Goal: Task Accomplishment & Management: Manage account settings

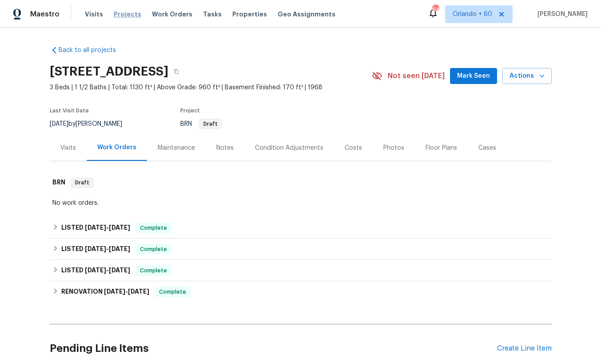
click at [123, 16] on span "Projects" at bounding box center [128, 14] width 28 height 9
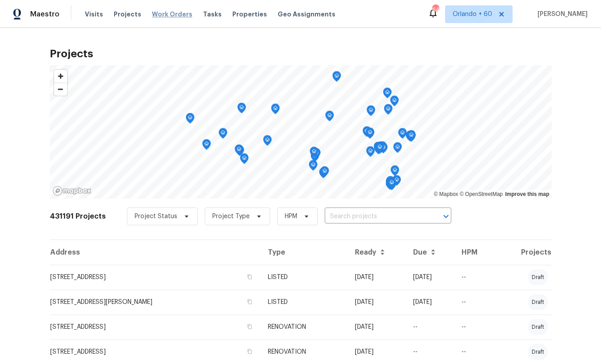
click at [165, 15] on span "Work Orders" at bounding box center [172, 14] width 40 height 9
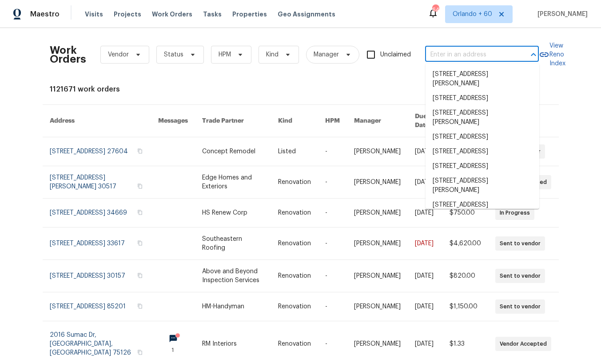
click at [505, 59] on input "text" at bounding box center [469, 55] width 89 height 14
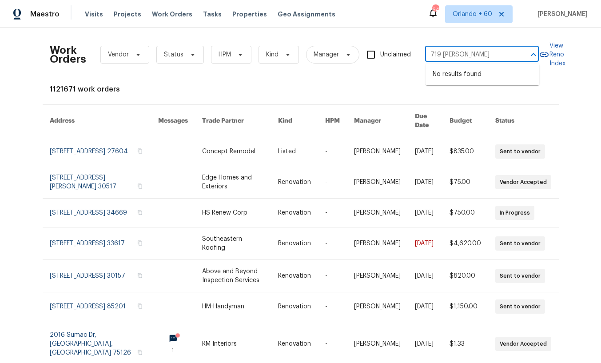
type input "719 milton"
click at [12, 78] on div "Work Orders Vendor Status HPM Kind Manager Unclaimed ​ View Reno Index 1121671 …" at bounding box center [300, 195] width 601 height 335
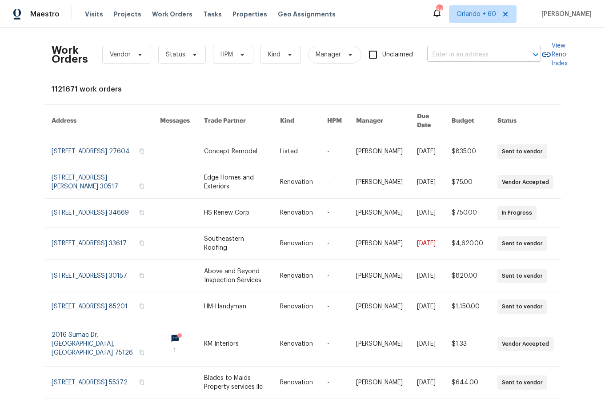
click at [492, 55] on input "text" at bounding box center [471, 55] width 89 height 14
type input "719 milton"
click at [22, 110] on div "Work Orders Vendor Status HPM Kind Manager Unclaimed ​ View Reno Index 1121671 …" at bounding box center [302, 215] width 605 height 375
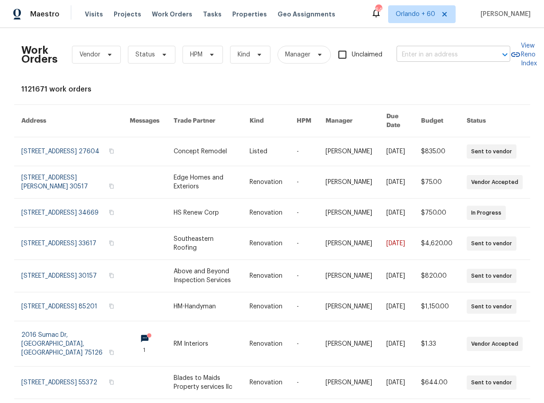
click at [434, 56] on input "text" at bounding box center [441, 55] width 89 height 14
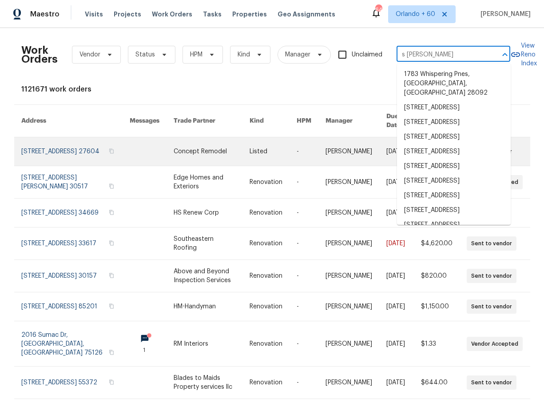
type input "s lincoln"
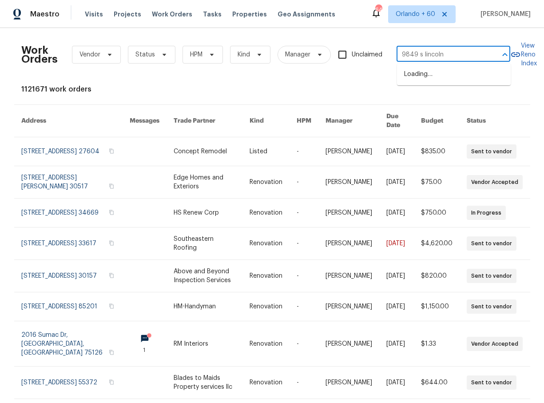
type input "9849 s lincoln"
type input "330 dudley"
click at [456, 81] on li "330 Dudley St, Atlantic Beach, FL 32233" at bounding box center [454, 79] width 114 height 24
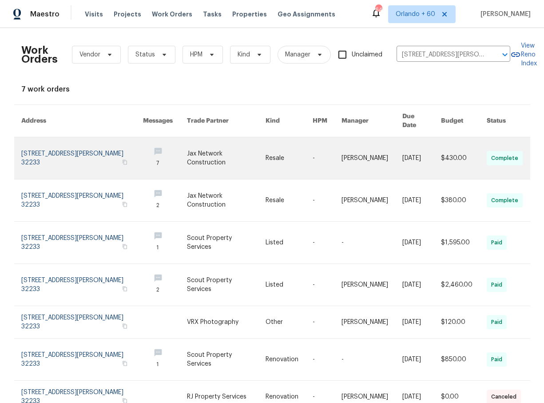
click at [44, 149] on link at bounding box center [82, 158] width 122 height 42
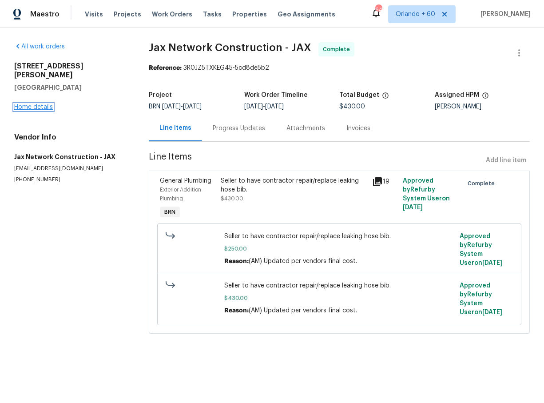
click at [37, 104] on link "Home details" at bounding box center [33, 107] width 39 height 6
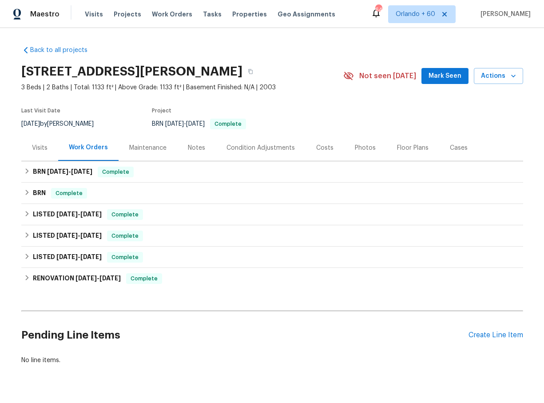
click at [315, 155] on div "Costs" at bounding box center [325, 148] width 39 height 26
click at [28, 54] on icon at bounding box center [25, 50] width 9 height 9
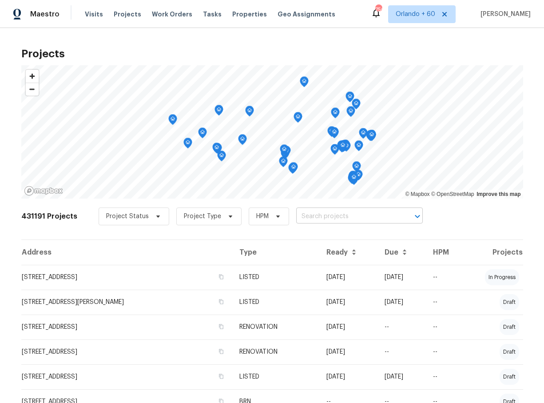
click at [361, 223] on input "text" at bounding box center [347, 217] width 102 height 14
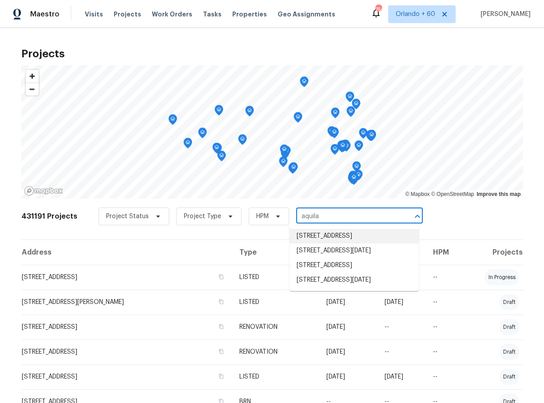
type input "aquila"
click at [481, 215] on div "431191 Projects Project Status Project Type HPM ​" at bounding box center [272, 222] width 502 height 36
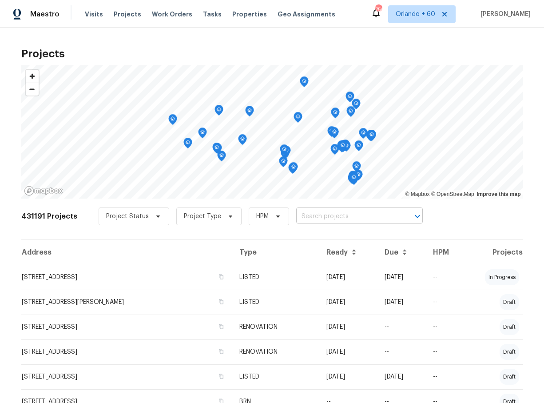
click at [372, 216] on input "text" at bounding box center [347, 217] width 102 height 14
type input "daytona ct"
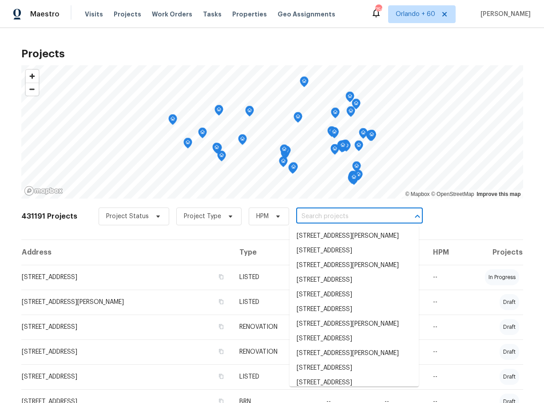
click at [169, 8] on div "Visits Projects Work Orders Tasks Properties Geo Assignments" at bounding box center [215, 14] width 261 height 18
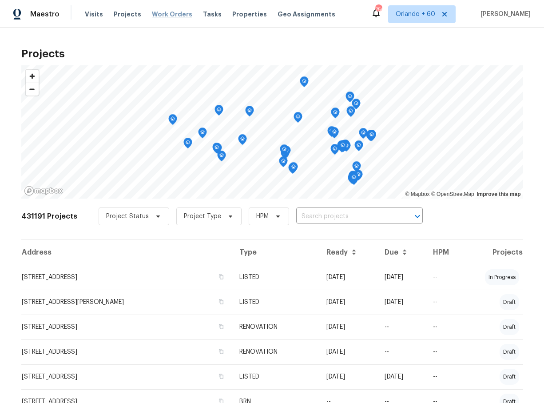
click at [168, 15] on span "Work Orders" at bounding box center [172, 14] width 40 height 9
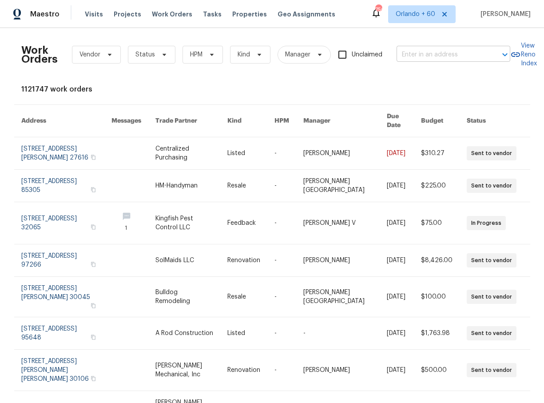
click at [430, 54] on input "text" at bounding box center [441, 55] width 89 height 14
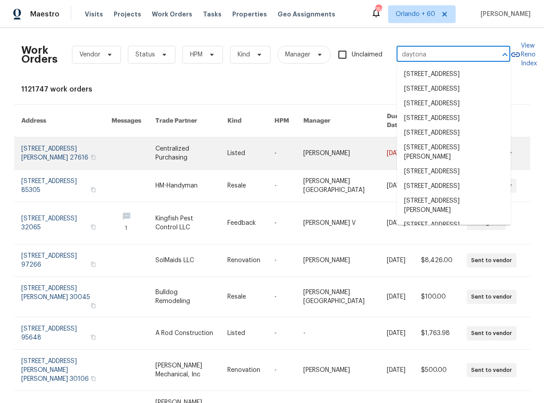
type input "daytona"
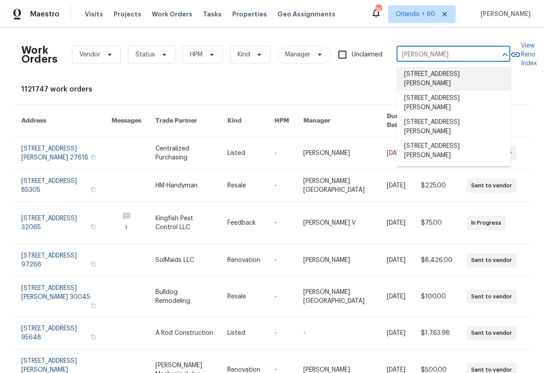
type input "rogero"
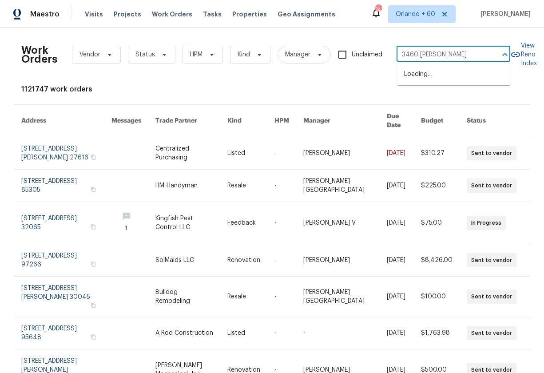
type input "3460 rogero"
click at [460, 82] on li "3460 Rogero Rd, Jacksonville, FL 32277" at bounding box center [454, 79] width 114 height 24
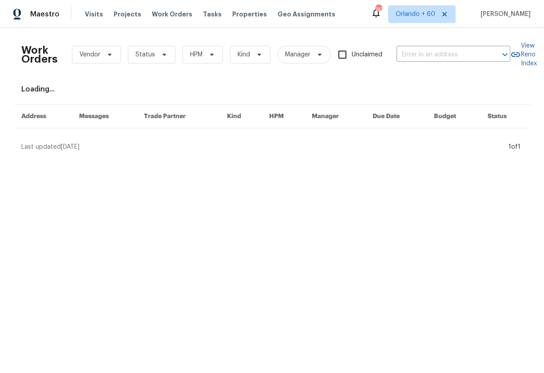
type input "3460 Rogero Rd, Jacksonville, FL 32277"
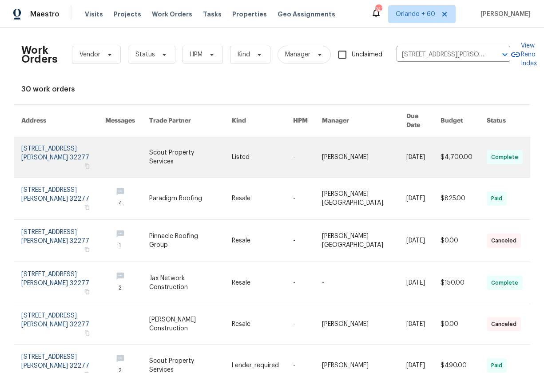
click at [32, 140] on link at bounding box center [63, 157] width 84 height 40
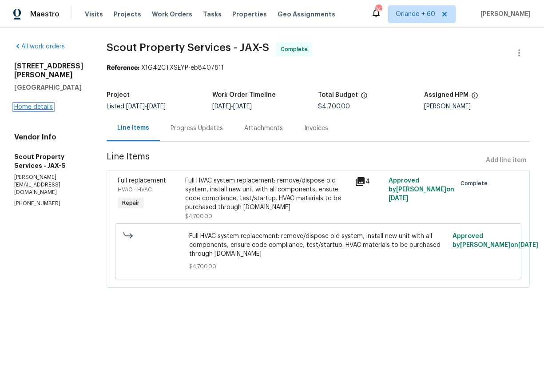
click at [37, 104] on link "Home details" at bounding box center [33, 107] width 39 height 6
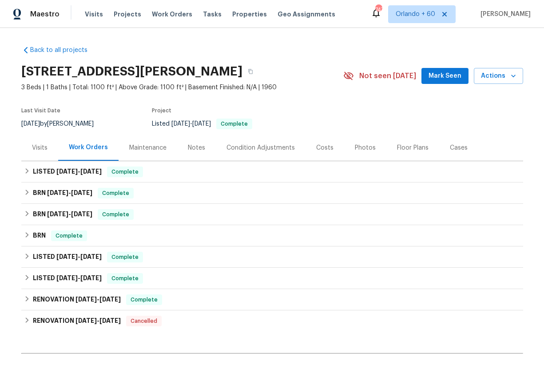
click at [311, 147] on div "Costs" at bounding box center [325, 148] width 39 height 26
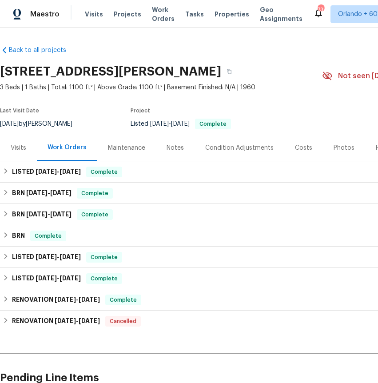
click at [112, 50] on div "Back to all projects 3460 Rogero Rd, Jacksonville, FL 32277 3 Beds | 1 Baths | …" at bounding box center [251, 227] width 502 height 376
click at [232, 70] on icon "button" at bounding box center [229, 71] width 5 height 5
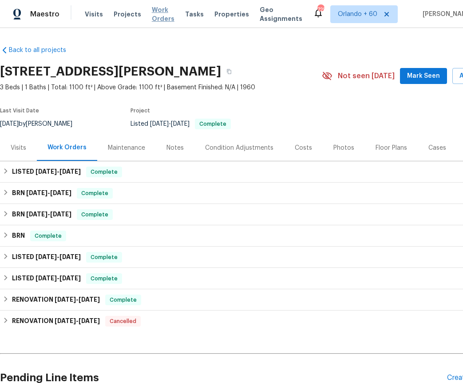
click at [152, 18] on span "Work Orders" at bounding box center [163, 14] width 23 height 18
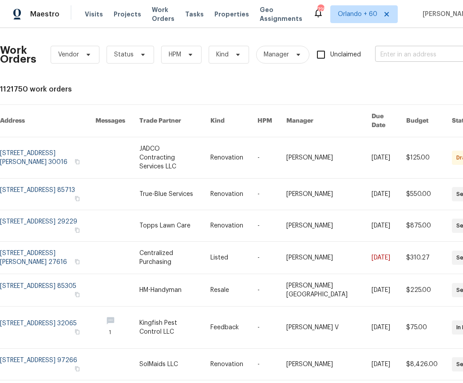
click at [399, 56] on input "text" at bounding box center [419, 55] width 89 height 14
type input "11472 daytona ct"
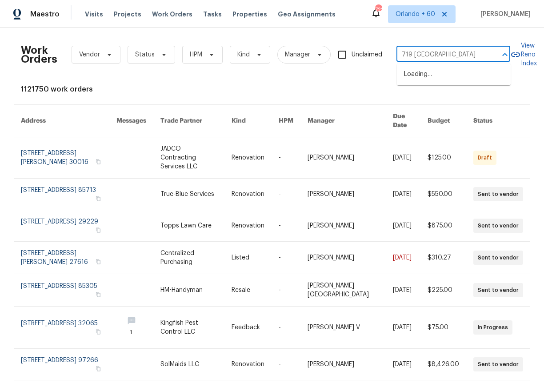
type input "719 miltondale"
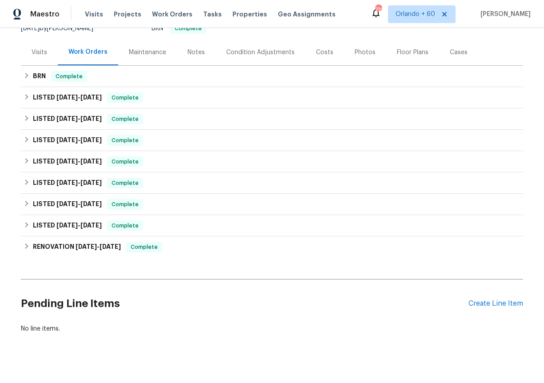
scroll to position [106, 0]
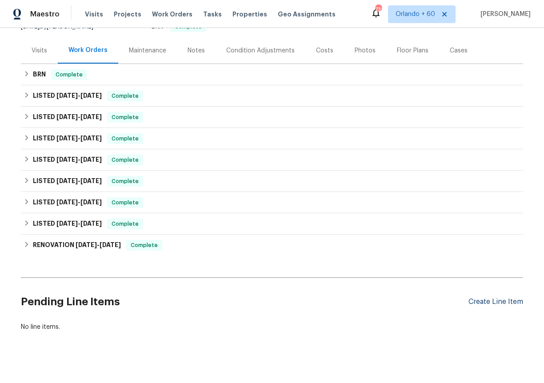
click at [515, 298] on div "Create Line Item" at bounding box center [495, 302] width 55 height 8
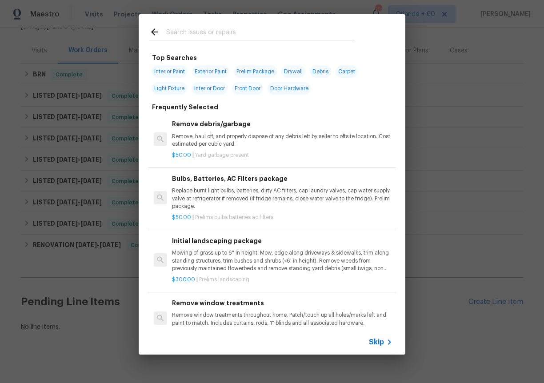
click at [182, 30] on input "text" at bounding box center [260, 33] width 188 height 13
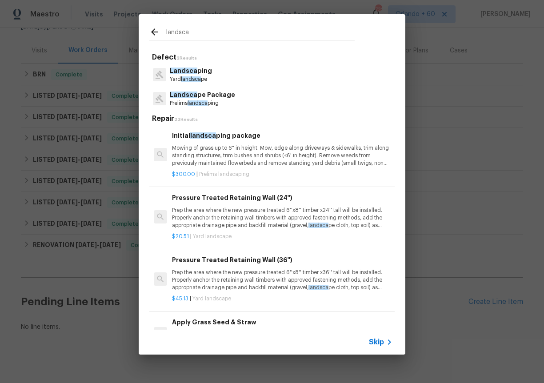
type input "landsca"
click at [209, 68] on div "Landsca ping Yard landsca pe" at bounding box center [271, 75] width 245 height 24
click at [195, 75] on p "Landsca ping" at bounding box center [191, 70] width 42 height 9
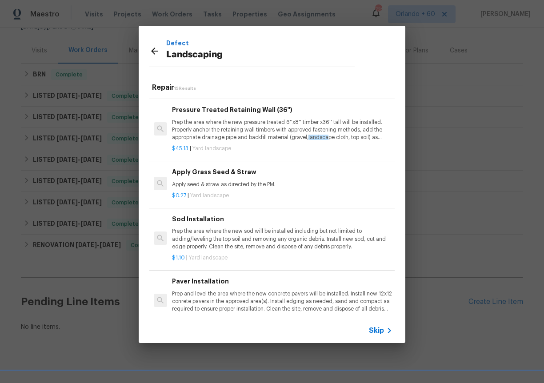
scroll to position [0, 0]
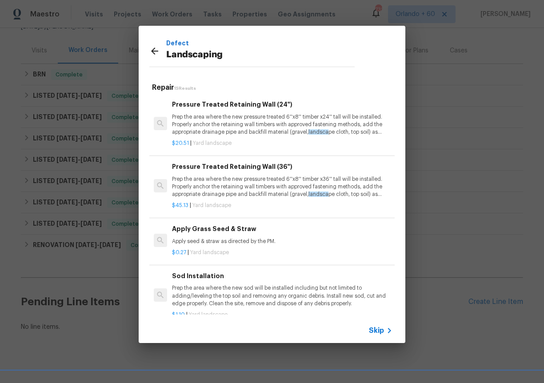
click at [159, 51] on div at bounding box center [157, 52] width 17 height 13
click at [153, 51] on icon at bounding box center [154, 51] width 7 height 7
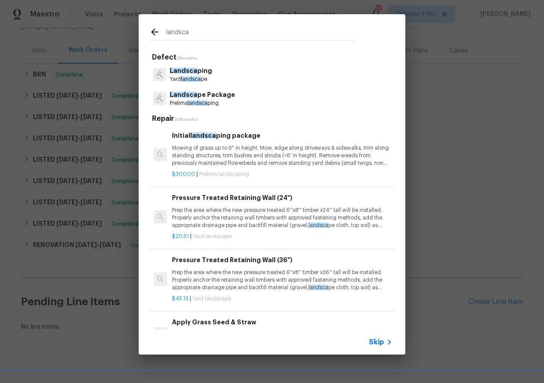
click at [218, 97] on p "Landsca pe Package" at bounding box center [202, 94] width 65 height 9
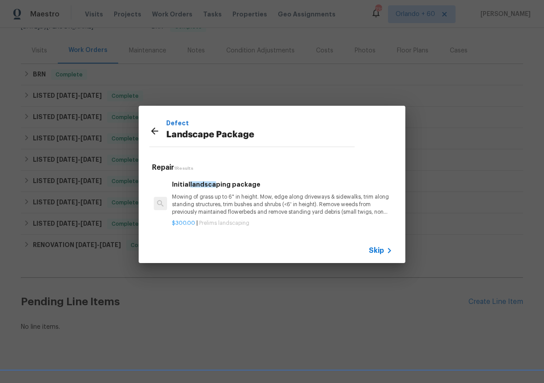
click at [270, 203] on p "Mowing of grass up to 6" in height. Mow, edge along driveways & sidewalks, trim…" at bounding box center [282, 204] width 220 height 23
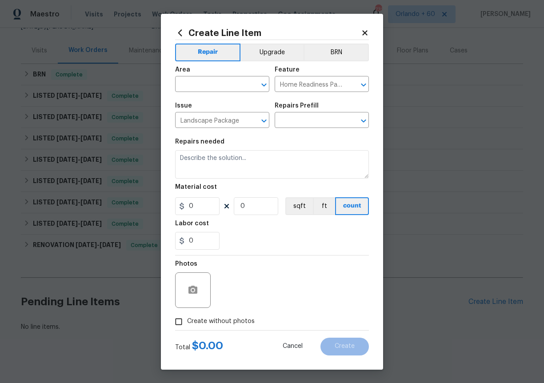
type textarea "Mowing of grass up to 6" in height. Mow, edge along driveways & sidewalks, trim…"
type input "1"
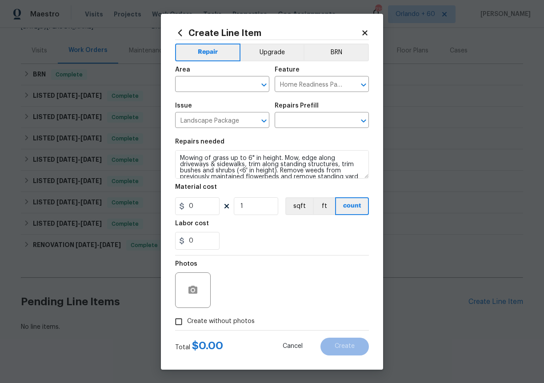
type input "Initial landscaping package $300.00"
type input "300"
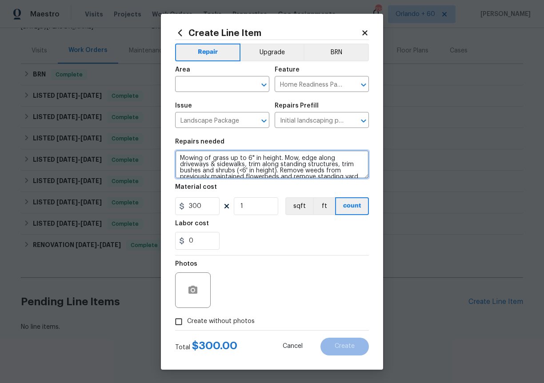
click at [279, 171] on textarea "Mowing of grass up to 6" in height. Mow, edge along driveways & sidewalks, trim…" at bounding box center [272, 164] width 194 height 28
click at [178, 157] on textarea "Mowing of grass up to 6" in height. Mow, edge along driveways & sidewalks, trim…" at bounding box center [272, 164] width 194 height 28
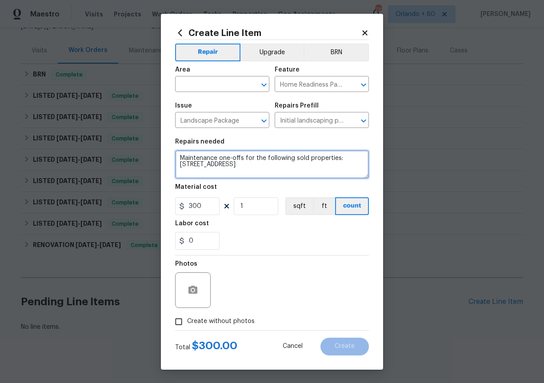
scroll to position [2, 0]
drag, startPoint x: 295, startPoint y: 159, endPoint x: 247, endPoint y: 159, distance: 47.5
click at [247, 159] on textarea "Maintenance one-offs for the following sold properties: 11472 Daytona Ct - 719 …" at bounding box center [272, 164] width 194 height 28
drag, startPoint x: 296, startPoint y: 178, endPoint x: 245, endPoint y: 156, distance: 55.4
click at [242, 156] on textarea "Maintenance one-offs fsold propertie 11472 Daytona Ct - 719 Miltondale Rd 9849 …" at bounding box center [272, 164] width 194 height 28
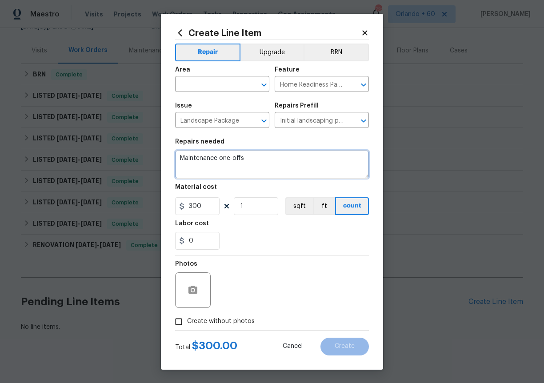
scroll to position [0, 0]
type textarea "Maintenance one-off"
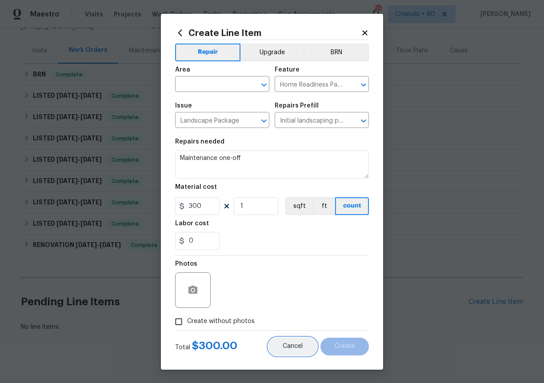
click at [280, 338] on button "Cancel" at bounding box center [292, 347] width 48 height 18
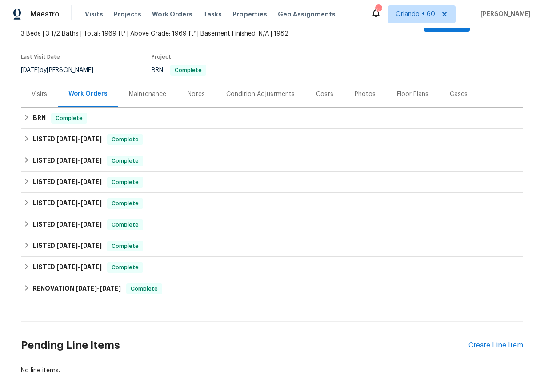
scroll to position [106, 0]
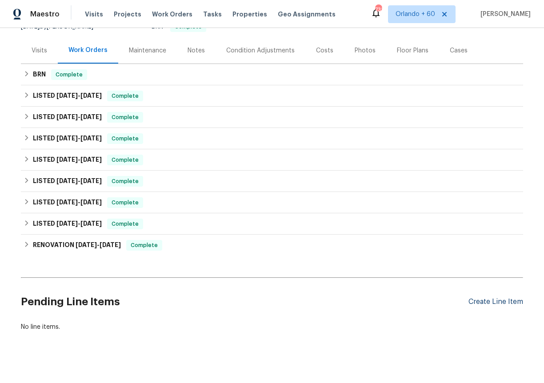
click at [511, 298] on div "Create Line Item" at bounding box center [495, 302] width 55 height 8
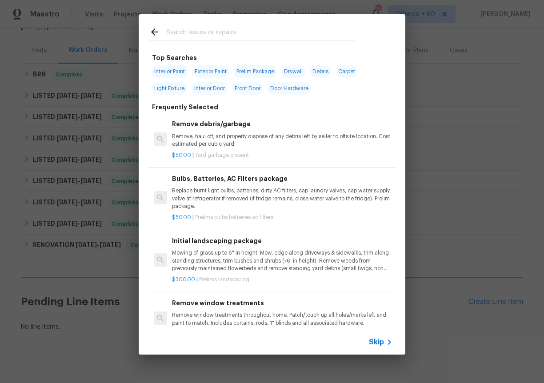
click at [216, 256] on p "Mowing of grass up to 6" in height. Mow, edge along driveways & sidewalks, trim…" at bounding box center [282, 260] width 220 height 23
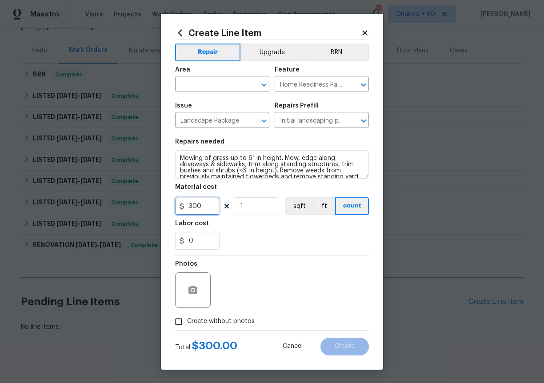
drag, startPoint x: 207, startPoint y: 203, endPoint x: 136, endPoint y: 191, distance: 72.0
click at [137, 193] on div "Create Line Item Repair Upgrade BRN Area ​ Feature Home Readiness Packages ​ Is…" at bounding box center [272, 191] width 544 height 383
type input "50"
click at [261, 269] on div "Photos" at bounding box center [272, 284] width 194 height 58
click at [238, 323] on span "Create without photos" at bounding box center [221, 321] width 68 height 9
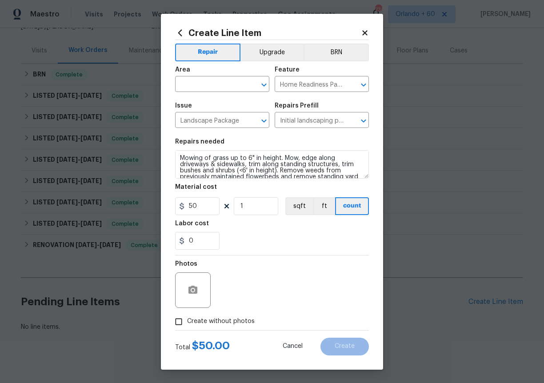
click at [187, 323] on input "Create without photos" at bounding box center [178, 321] width 17 height 17
checkbox input "true"
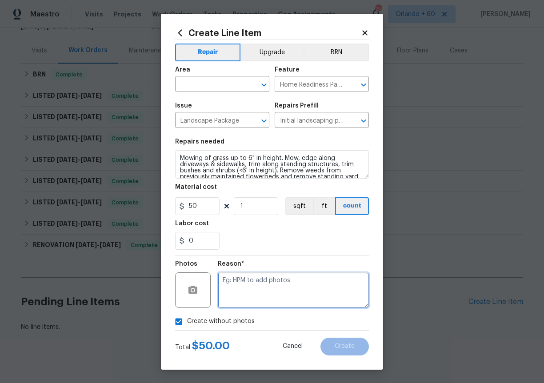
click at [256, 297] on textarea at bounding box center [293, 290] width 151 height 36
type textarea "n/a"
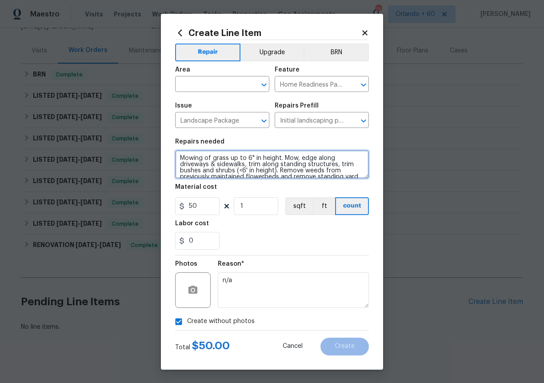
click at [276, 172] on textarea "Mowing of grass up to 6" in height. Mow, edge along driveways & sidewalks, trim…" at bounding box center [272, 164] width 194 height 28
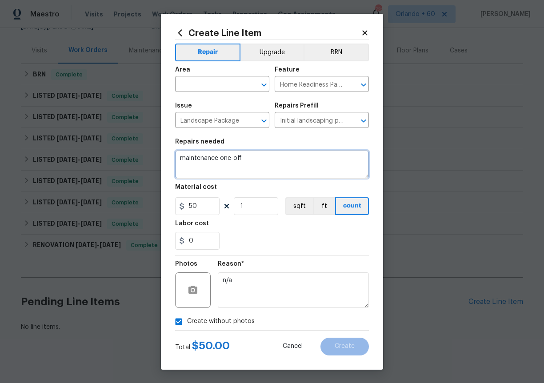
type textarea "maintenance one-off"
click at [334, 244] on div "0" at bounding box center [272, 241] width 194 height 18
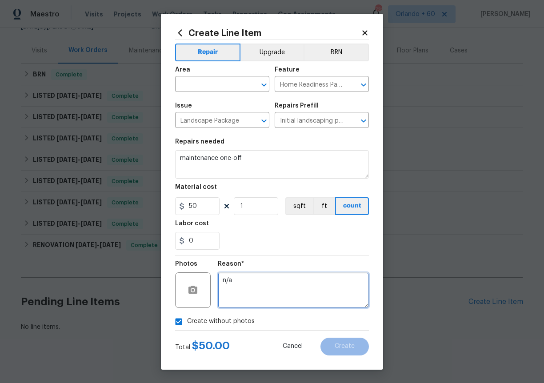
click at [291, 298] on textarea "n/a" at bounding box center [293, 290] width 151 height 36
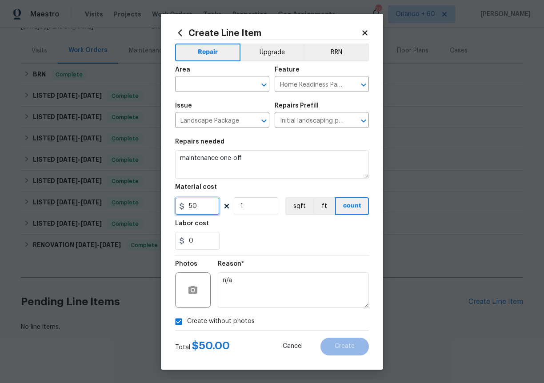
click at [214, 208] on input "50" at bounding box center [197, 206] width 44 height 18
click at [238, 94] on span "Area ​" at bounding box center [222, 79] width 94 height 36
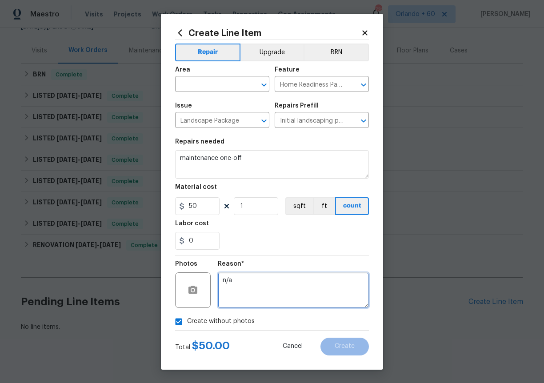
click at [300, 279] on textarea "n/a" at bounding box center [293, 290] width 151 height 36
click at [228, 325] on span "Create without photos" at bounding box center [221, 321] width 68 height 9
click at [187, 325] on input "Create without photos" at bounding box center [178, 321] width 17 height 17
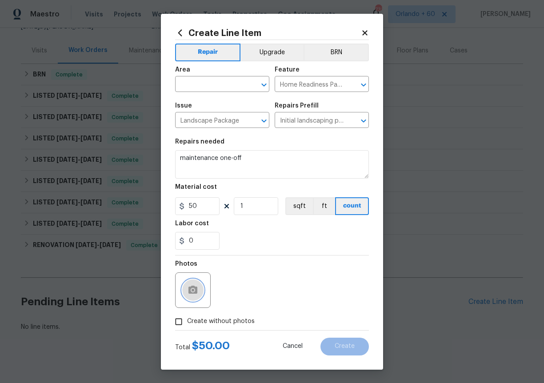
click at [189, 285] on icon "button" at bounding box center [192, 290] width 11 height 11
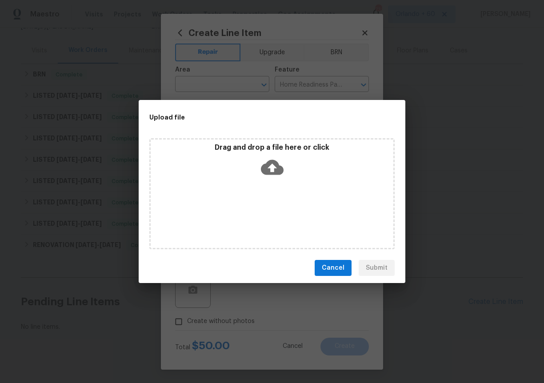
click at [274, 159] on icon at bounding box center [272, 167] width 23 height 23
click at [324, 266] on span "Cancel" at bounding box center [333, 268] width 23 height 11
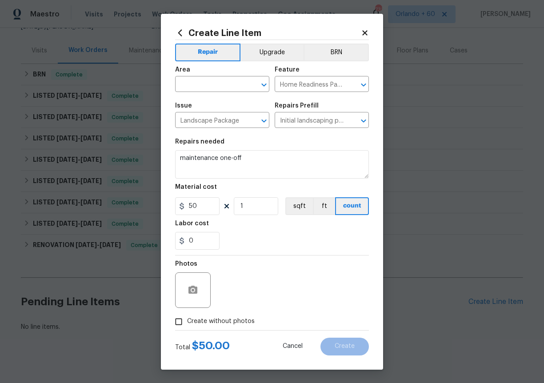
click at [311, 271] on div "Photos" at bounding box center [272, 284] width 194 height 58
click at [212, 324] on span "Create without photos" at bounding box center [221, 321] width 68 height 9
click at [187, 324] on input "Create without photos" at bounding box center [178, 321] width 17 height 17
checkbox input "true"
click at [268, 291] on textarea "n/a" at bounding box center [293, 290] width 151 height 36
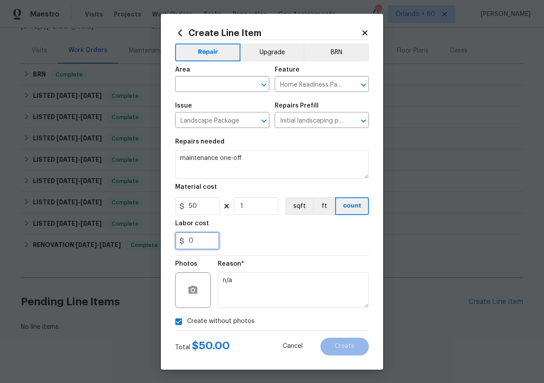
click at [204, 239] on input "0" at bounding box center [197, 241] width 44 height 18
type input "1"
type input "0"
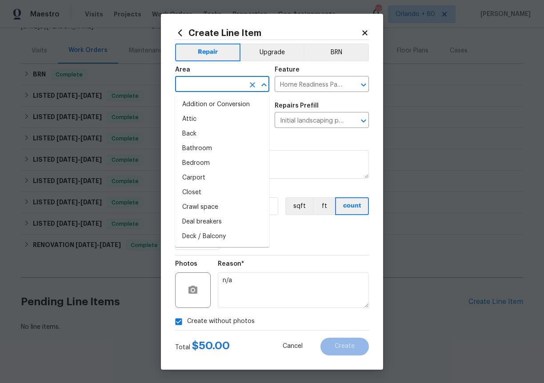
click at [205, 84] on input "text" at bounding box center [209, 85] width 69 height 14
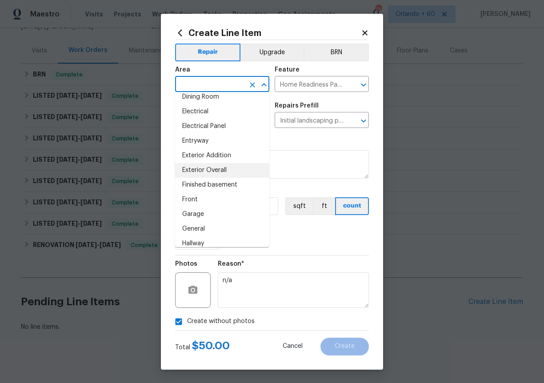
click at [207, 171] on li "Exterior Overall" at bounding box center [222, 170] width 94 height 15
type input "Exterior Overall"
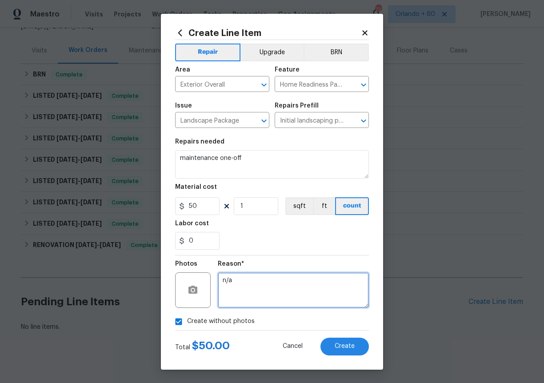
click at [325, 295] on textarea "n/a" at bounding box center [293, 290] width 151 height 36
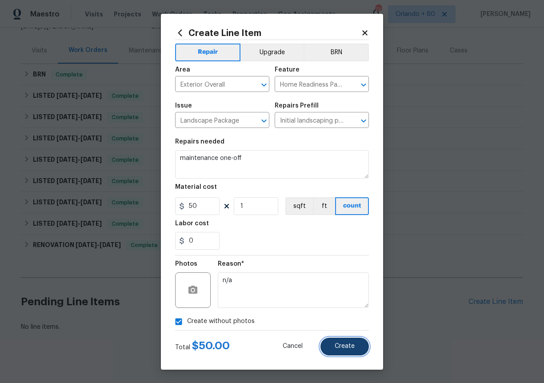
click at [356, 349] on button "Create" at bounding box center [344, 347] width 48 height 18
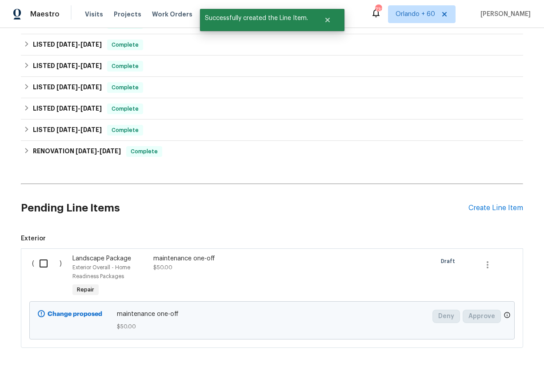
scroll to position [205, 0]
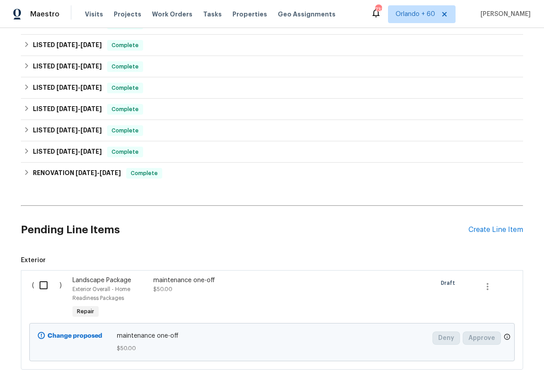
scroll to position [217, 0]
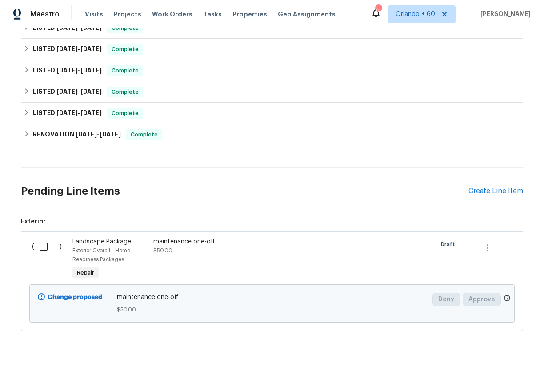
click at [43, 239] on input "checkbox" at bounding box center [46, 246] width 25 height 19
checkbox input "true"
click at [519, 360] on span "Create Work Order" at bounding box center [492, 360] width 59 height 11
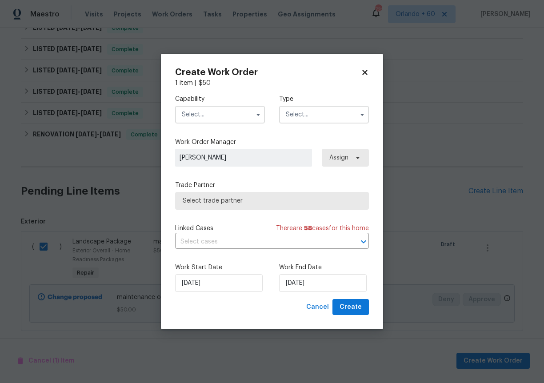
click at [230, 156] on span "[PERSON_NAME]" at bounding box center [243, 157] width 128 height 9
click at [199, 157] on span "[PERSON_NAME]" at bounding box center [243, 157] width 128 height 9
click at [183, 110] on input "text" at bounding box center [220, 115] width 90 height 18
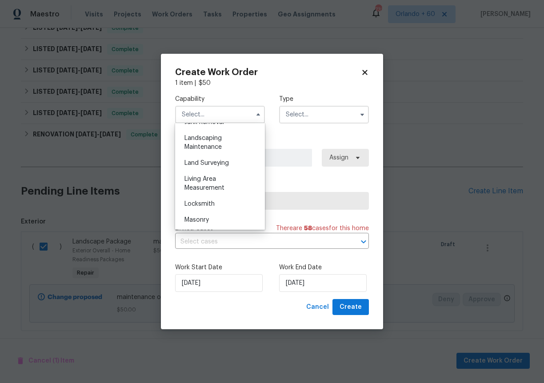
scroll to position [579, 0]
click at [210, 137] on span "Landscaping Maintenance" at bounding box center [202, 143] width 37 height 15
type input "Landscaping Maintenance"
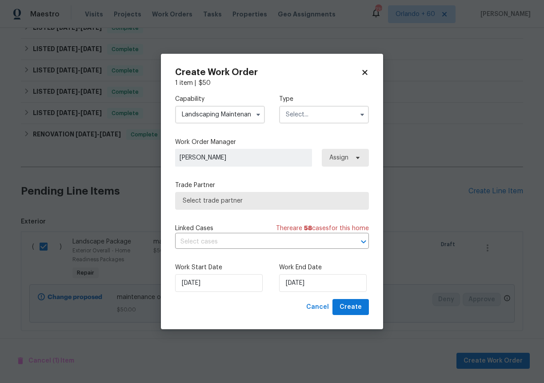
click at [311, 112] on input "text" at bounding box center [324, 115] width 90 height 18
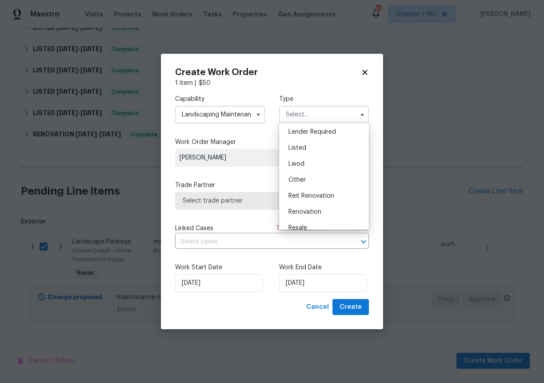
scroll to position [65, 0]
click at [323, 150] on div "Listed" at bounding box center [323, 148] width 85 height 16
type input "Listed"
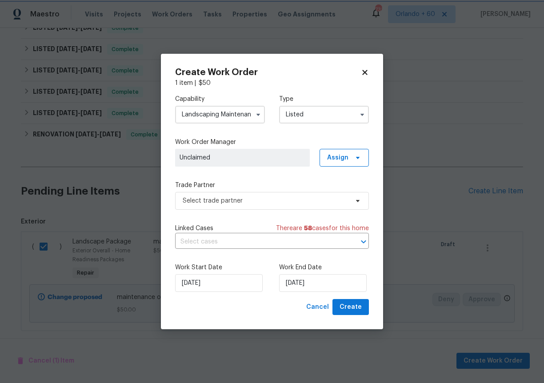
scroll to position [0, 0]
click at [306, 199] on span "Select trade partner" at bounding box center [266, 200] width 166 height 9
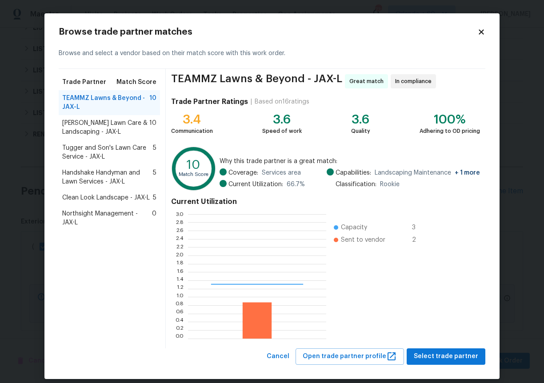
scroll to position [124, 138]
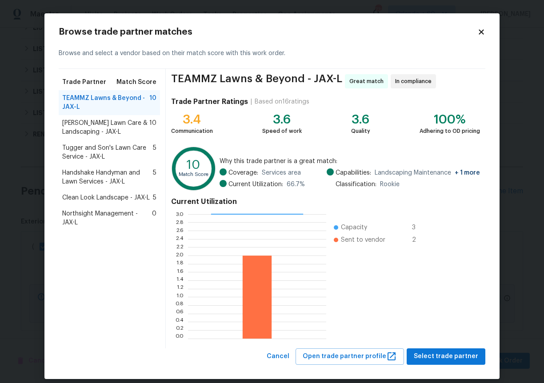
click at [109, 212] on span "Northsight Management - JAX-L" at bounding box center [107, 218] width 90 height 18
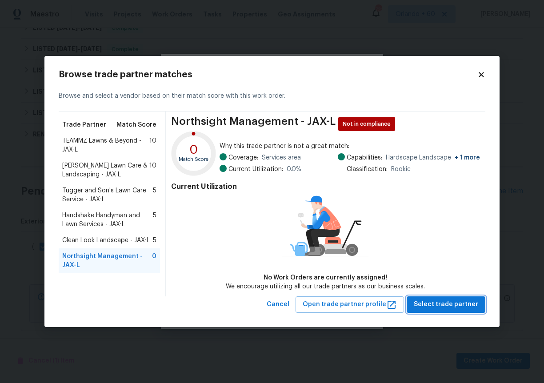
click at [457, 301] on span "Select trade partner" at bounding box center [446, 304] width 64 height 11
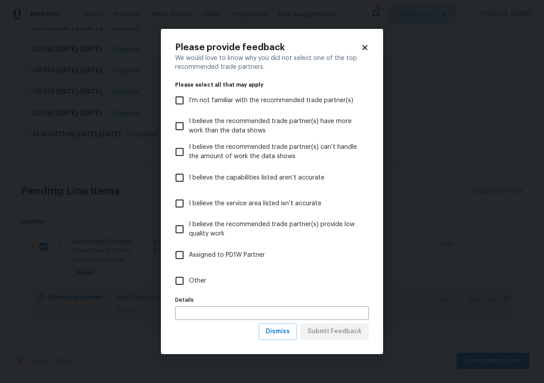
click at [192, 280] on span "Other" at bounding box center [197, 280] width 17 height 9
click at [189, 280] on input "Other" at bounding box center [179, 280] width 19 height 19
checkbox input "true"
click at [344, 333] on span "Submit Feedback" at bounding box center [334, 331] width 54 height 11
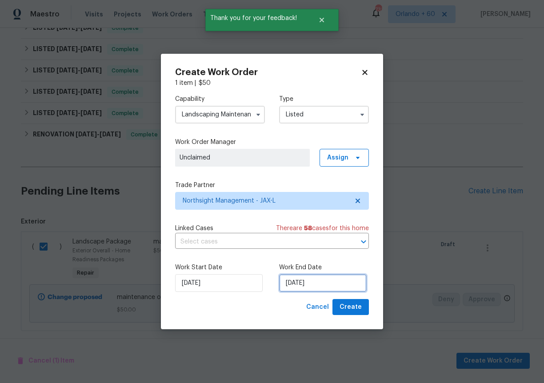
click at [293, 285] on input "[DATE]" at bounding box center [323, 283] width 88 height 18
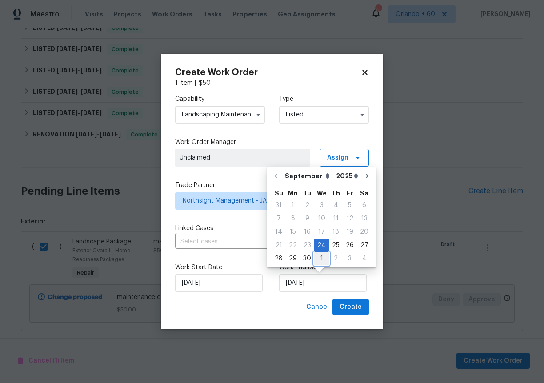
click at [319, 258] on div "1" at bounding box center [321, 258] width 15 height 12
type input "[DATE]"
select select "9"
click at [285, 302] on div "Cancel Create" at bounding box center [272, 307] width 194 height 16
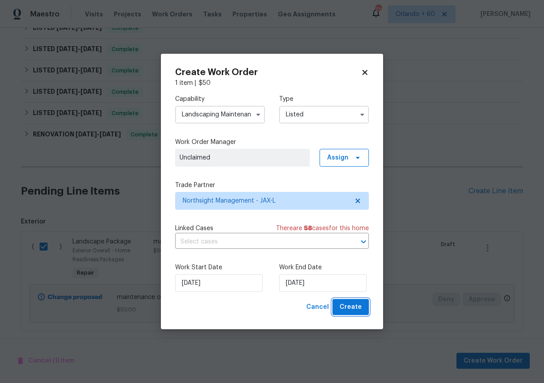
click at [344, 303] on span "Create" at bounding box center [350, 307] width 22 height 11
checkbox input "false"
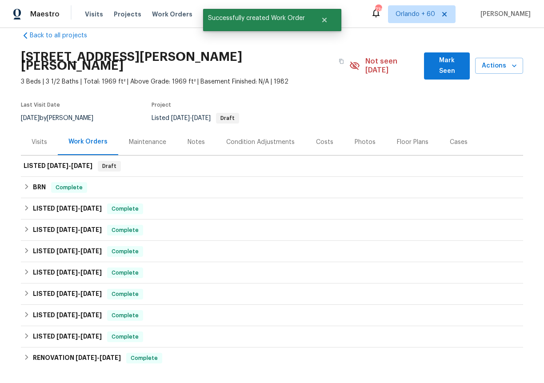
scroll to position [0, 0]
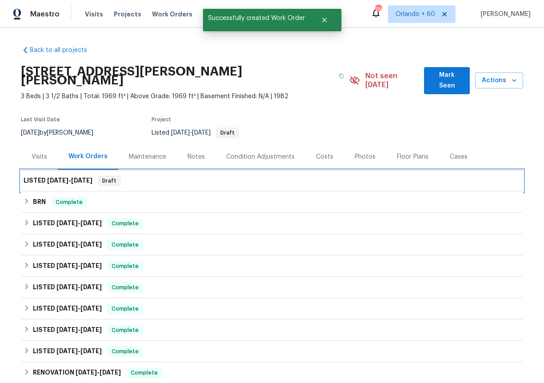
click at [62, 177] on span "[DATE]" at bounding box center [57, 180] width 21 height 6
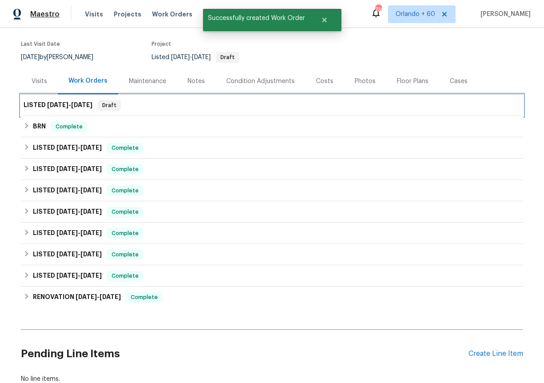
scroll to position [128, 0]
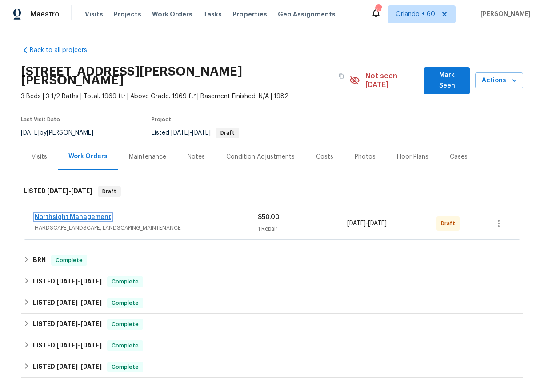
click at [73, 214] on link "Northsight Management" at bounding box center [73, 217] width 76 height 6
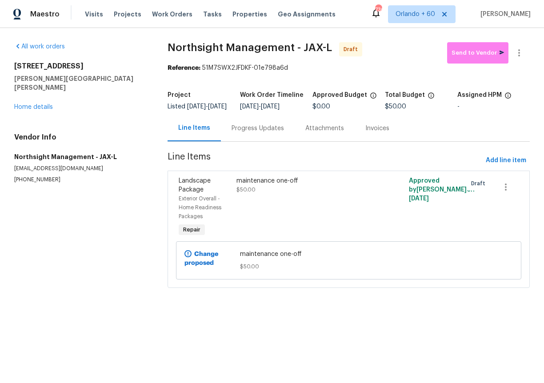
click at [463, 79] on section "Northsight Management - JAX-L Draft Send to Vendor Reference: 51M7SWX2JFDKF-01e…" at bounding box center [349, 170] width 362 height 256
click at [474, 60] on button "Send to Vendor" at bounding box center [477, 52] width 61 height 21
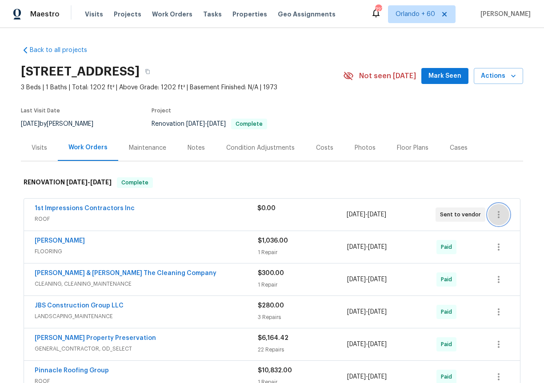
click at [497, 214] on icon "button" at bounding box center [498, 214] width 11 height 11
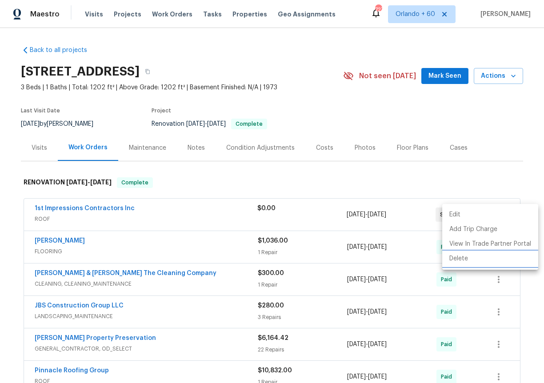
click at [464, 255] on li "Delete" at bounding box center [490, 258] width 96 height 15
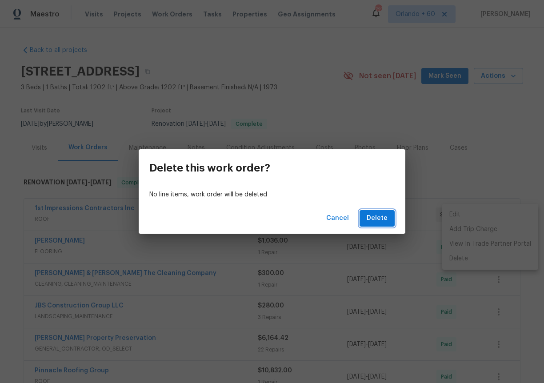
click at [378, 217] on span "Delete" at bounding box center [377, 218] width 21 height 11
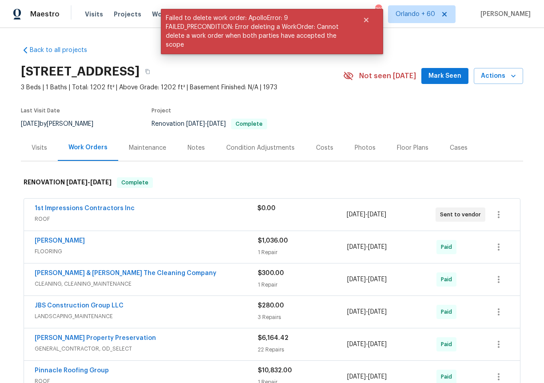
click at [370, 165] on div "Back to all projects [STREET_ADDRESS] 3 Beds | 1 Baths | Total: 1202 ft² | Abov…" at bounding box center [272, 351] width 502 height 624
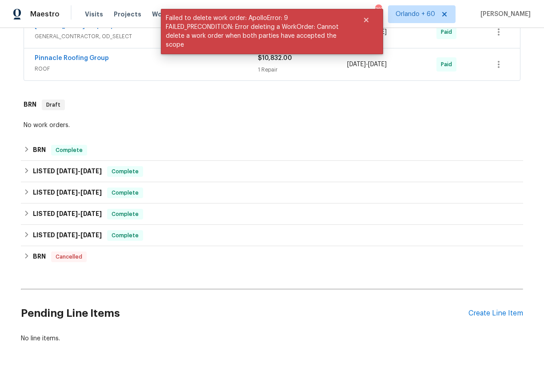
scroll to position [333, 0]
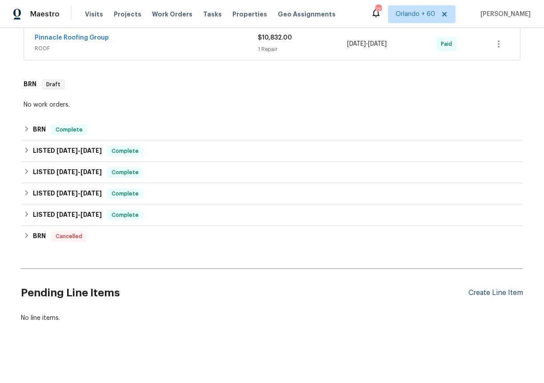
click at [511, 292] on div "Create Line Item" at bounding box center [495, 293] width 55 height 8
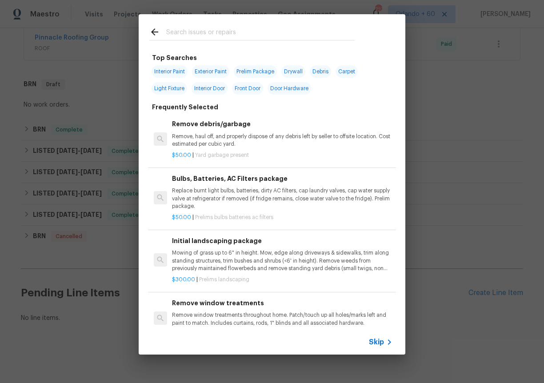
click at [248, 256] on p "Mowing of grass up to 6" in height. Mow, edge along driveways & sidewalks, trim…" at bounding box center [282, 260] width 220 height 23
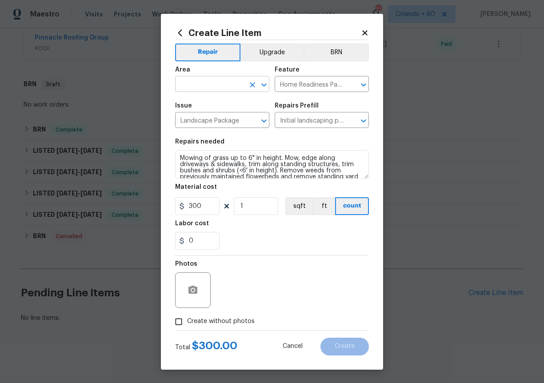
click at [207, 86] on input "text" at bounding box center [209, 85] width 69 height 14
click at [205, 119] on li "Exterior Overall" at bounding box center [222, 119] width 94 height 15
type input "Exterior Overall"
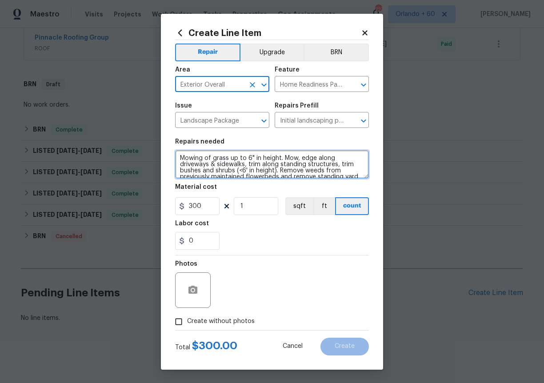
click at [207, 165] on textarea "Mowing of grass up to 6" in height. Mow, edge along driveways & sidewalks, trim…" at bounding box center [272, 164] width 194 height 28
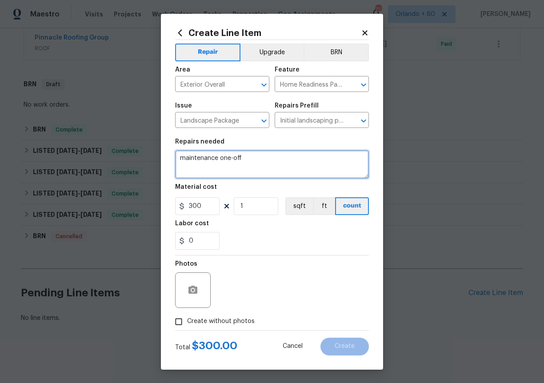
type textarea "maintenance one-off"
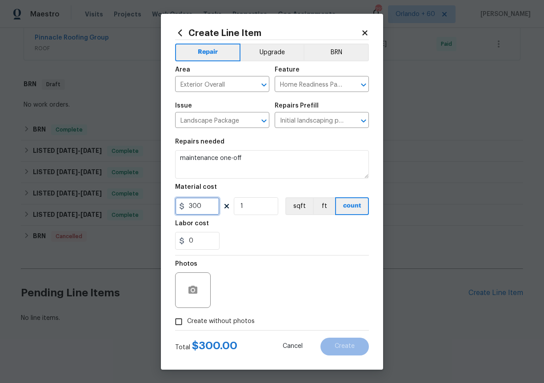
drag, startPoint x: 207, startPoint y: 205, endPoint x: 162, endPoint y: 200, distance: 45.1
click at [162, 200] on div "Create Line Item Repair Upgrade BRN Area Exterior Overall ​ Feature Home Readin…" at bounding box center [272, 192] width 222 height 356
type input "50"
click at [228, 322] on span "Create without photos" at bounding box center [221, 321] width 68 height 9
click at [187, 322] on input "Create without photos" at bounding box center [178, 321] width 17 height 17
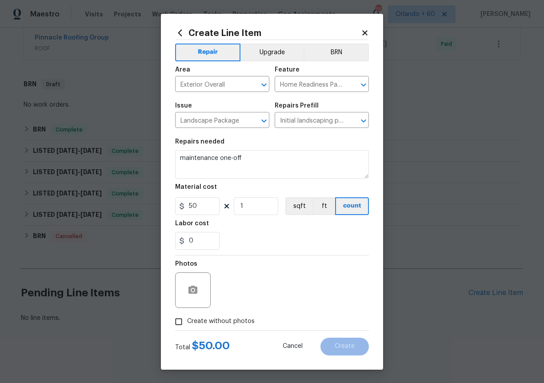
checkbox input "true"
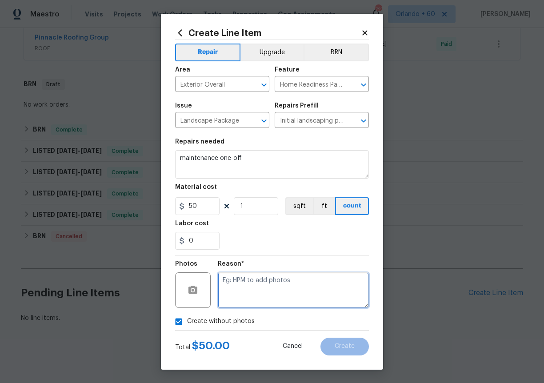
click at [253, 296] on textarea at bounding box center [293, 290] width 151 height 36
type textarea "n/a"
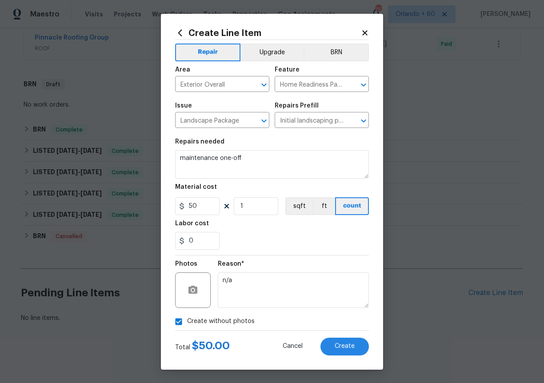
click at [256, 238] on div "0" at bounding box center [272, 241] width 194 height 18
click at [339, 342] on button "Create" at bounding box center [344, 347] width 48 height 18
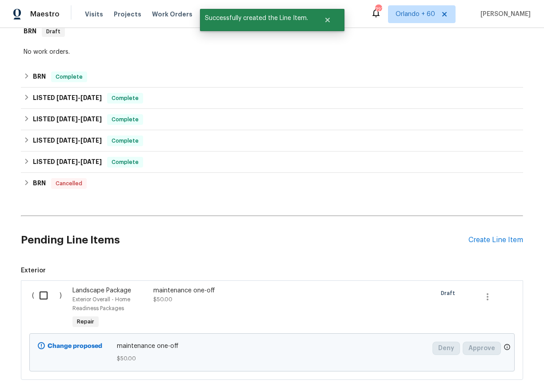
scroll to position [434, 0]
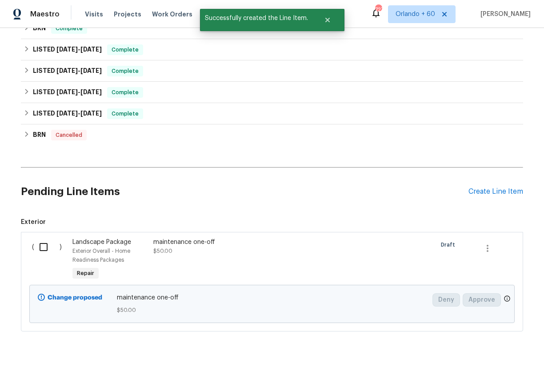
click at [49, 249] on input "checkbox" at bounding box center [46, 247] width 25 height 19
checkbox input "true"
click at [508, 359] on span "Create Work Order" at bounding box center [492, 360] width 59 height 11
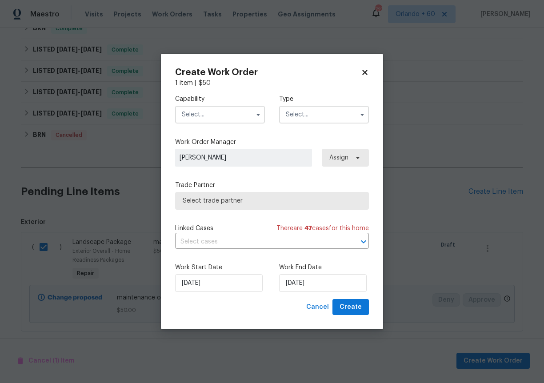
click at [192, 110] on input "text" at bounding box center [220, 115] width 90 height 18
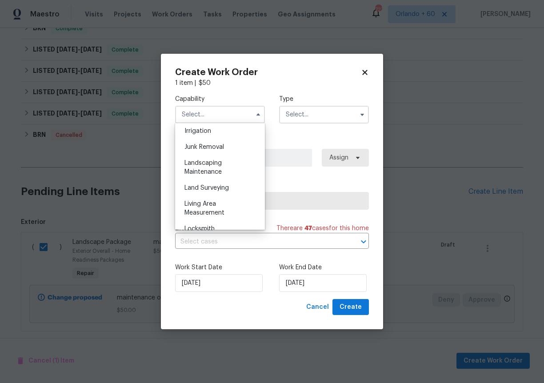
scroll to position [562, 0]
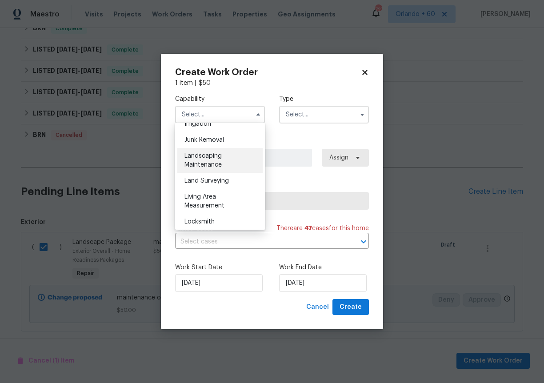
click at [207, 160] on div "Landscaping Maintenance" at bounding box center [219, 160] width 85 height 25
type input "Landscaping Maintenance"
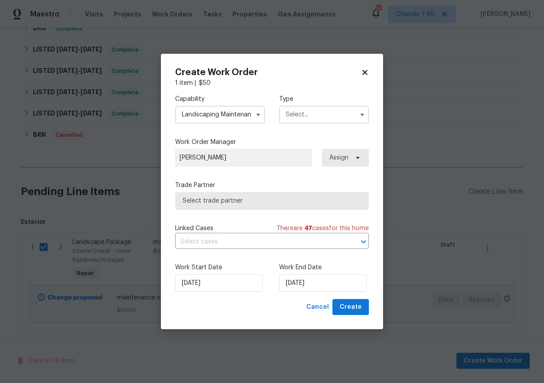
click at [311, 110] on input "text" at bounding box center [324, 115] width 90 height 18
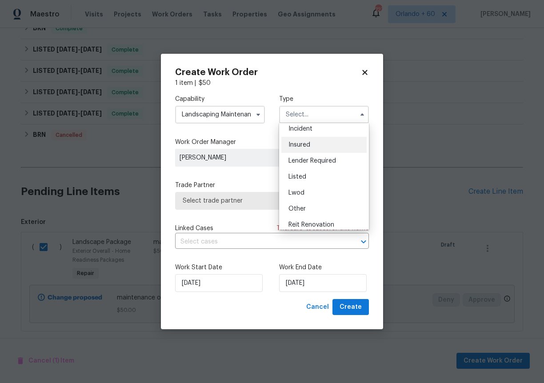
scroll to position [38, 0]
click at [316, 173] on div "Listed" at bounding box center [323, 175] width 85 height 16
type input "Listed"
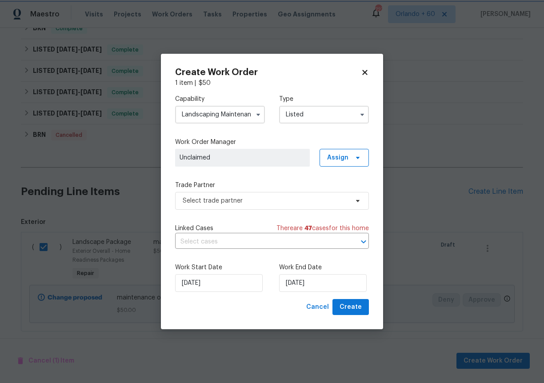
scroll to position [0, 0]
click at [306, 205] on span "Select trade partner" at bounding box center [272, 201] width 194 height 18
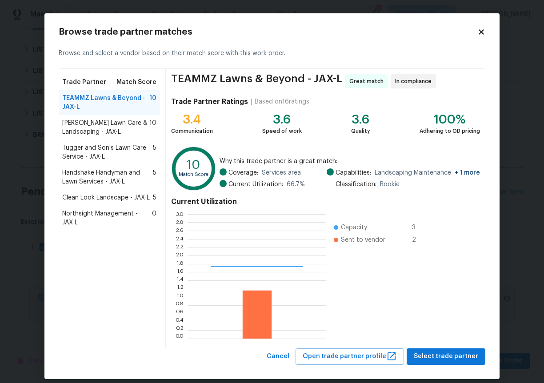
scroll to position [124, 138]
click at [104, 216] on span "Northsight Management - JAX-L" at bounding box center [107, 218] width 90 height 18
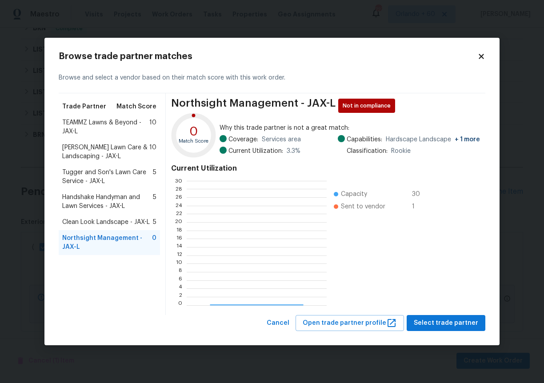
scroll to position [124, 140]
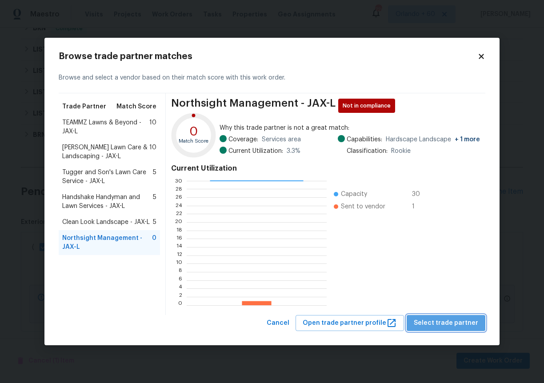
click at [473, 321] on span "Select trade partner" at bounding box center [446, 323] width 64 height 11
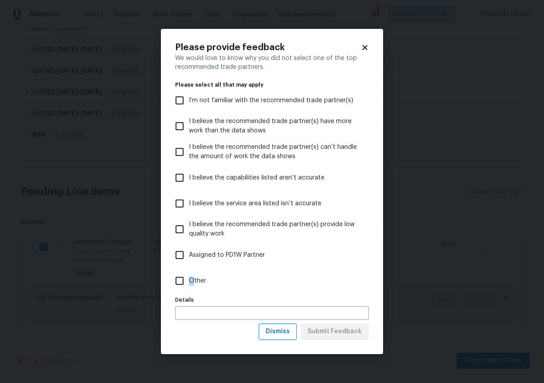
drag, startPoint x: 191, startPoint y: 282, endPoint x: 274, endPoint y: 336, distance: 99.2
click at [191, 282] on span "Other" at bounding box center [197, 280] width 17 height 9
click at [179, 279] on input "Other" at bounding box center [179, 280] width 19 height 19
checkbox input "true"
click at [340, 338] on button "Submit Feedback" at bounding box center [334, 331] width 68 height 16
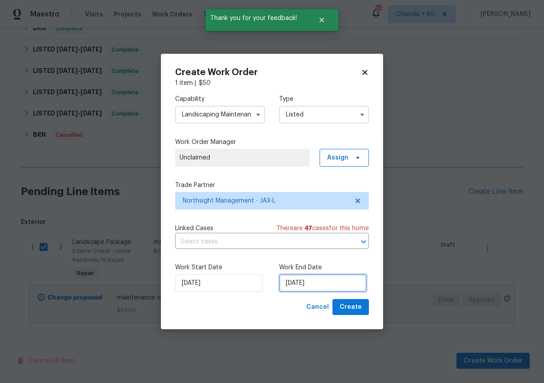
click at [331, 277] on input "[DATE]" at bounding box center [323, 283] width 88 height 18
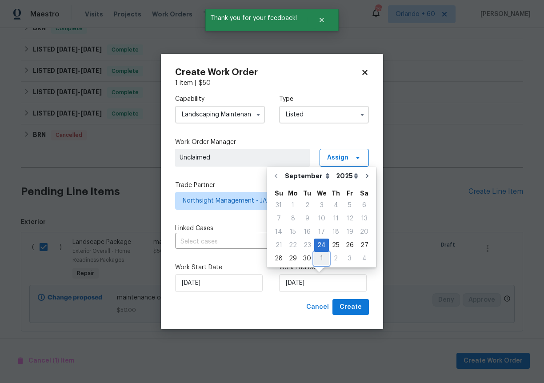
click at [315, 255] on div "1" at bounding box center [321, 258] width 15 height 12
type input "[DATE]"
select select "9"
click at [263, 310] on div "Cancel Create" at bounding box center [272, 307] width 194 height 16
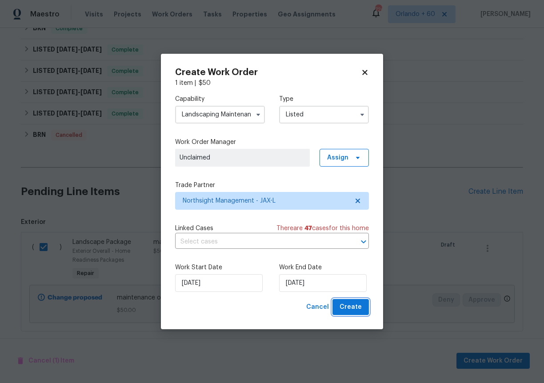
click at [345, 306] on span "Create" at bounding box center [350, 307] width 22 height 11
checkbox input "false"
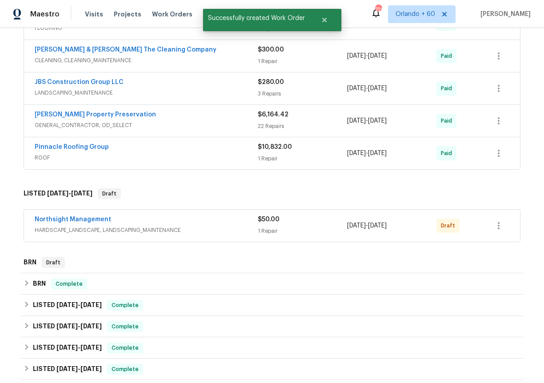
scroll to position [210, 0]
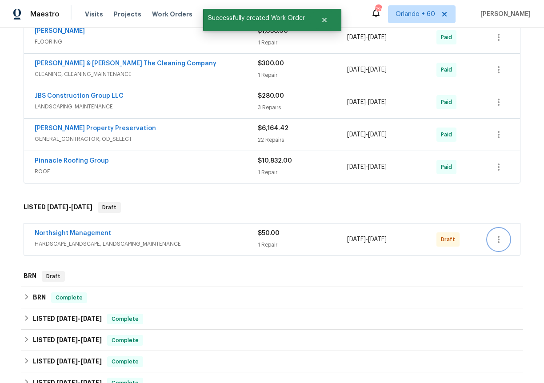
click at [501, 236] on icon "button" at bounding box center [498, 239] width 11 height 11
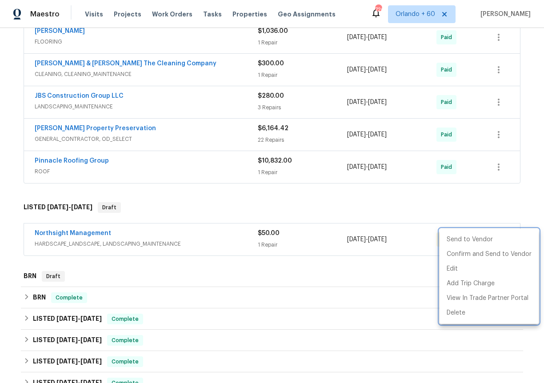
click at [90, 236] on div at bounding box center [272, 191] width 544 height 383
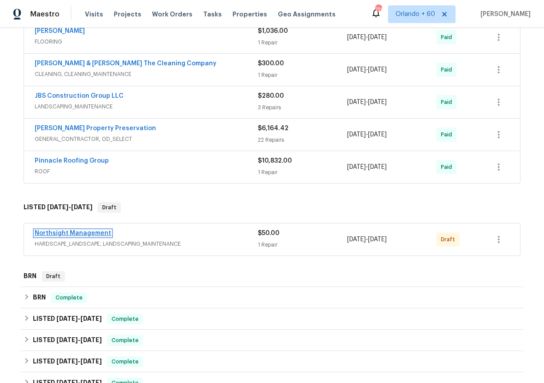
click at [102, 235] on link "Northsight Management" at bounding box center [73, 233] width 76 height 6
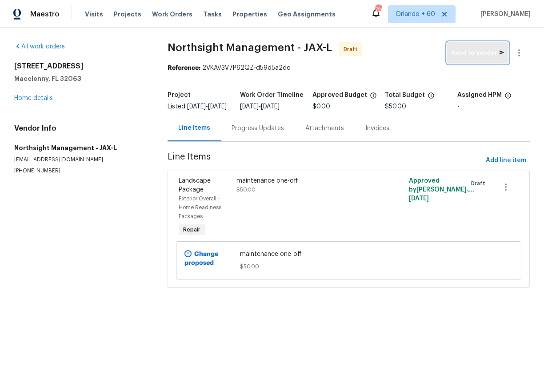
click at [471, 52] on span "Send to Vendor" at bounding box center [477, 53] width 52 height 10
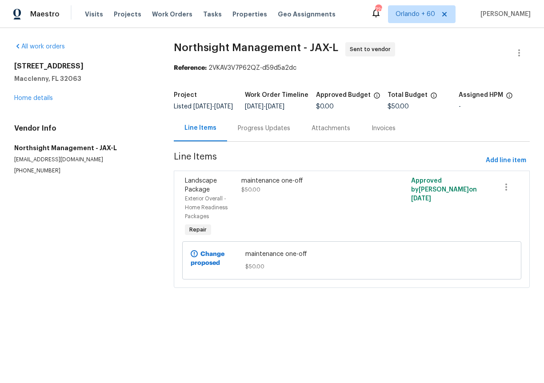
click at [114, 221] on section "All work orders 719 Miltondale Rd Macclenny, FL 32063 Home details Vendor Info …" at bounding box center [83, 170] width 138 height 256
click at [129, 222] on section "All work orders 719 Miltondale Rd Macclenny, FL 32063 Home details Vendor Info …" at bounding box center [83, 170] width 138 height 256
click at [57, 49] on link "All work orders" at bounding box center [39, 47] width 51 height 6
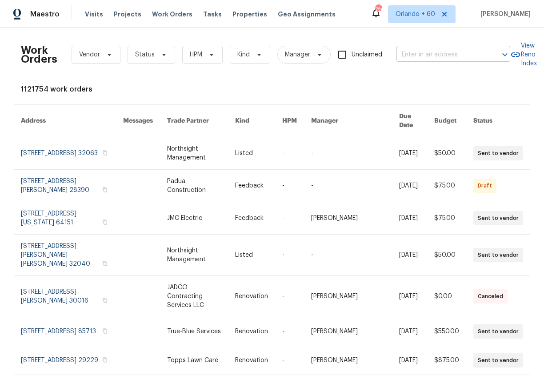
click at [436, 53] on input "text" at bounding box center [440, 55] width 89 height 14
type input "11472 daytona ct"
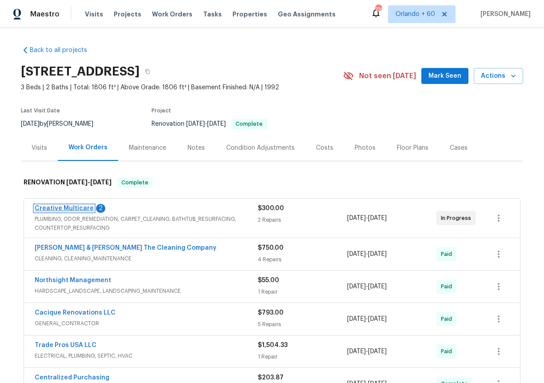
click at [84, 210] on link "Creative Multicare" at bounding box center [64, 208] width 59 height 6
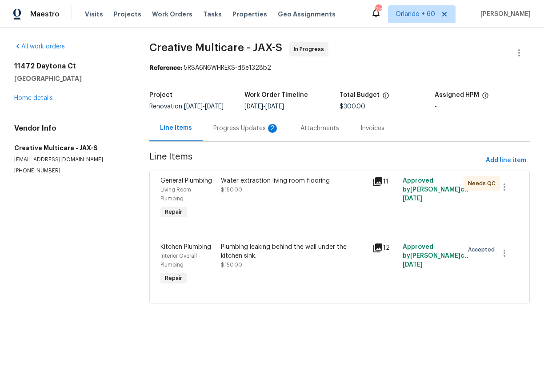
click at [241, 124] on div "Progress Updates 2" at bounding box center [246, 128] width 66 height 9
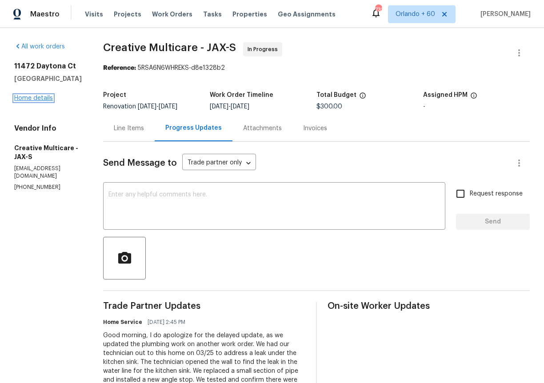
click at [42, 97] on link "Home details" at bounding box center [33, 98] width 39 height 6
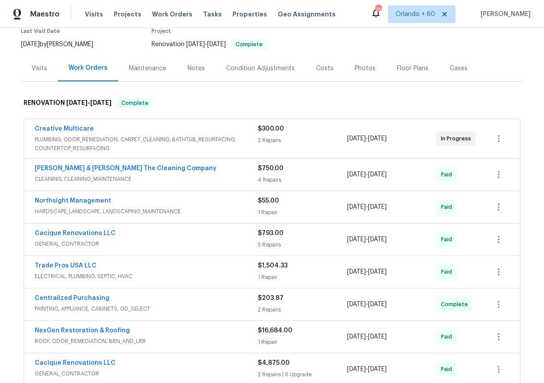
scroll to position [116, 0]
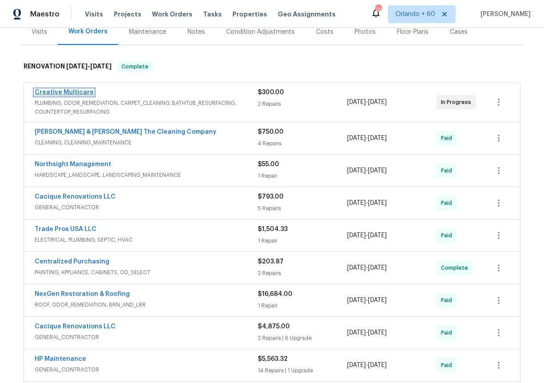
click at [52, 92] on link "Creative Multicare" at bounding box center [64, 92] width 59 height 6
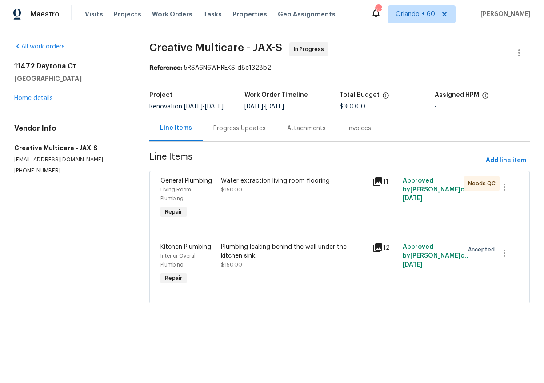
click at [218, 182] on div "Water extraction living room flooring $150.00" at bounding box center [294, 199] width 152 height 50
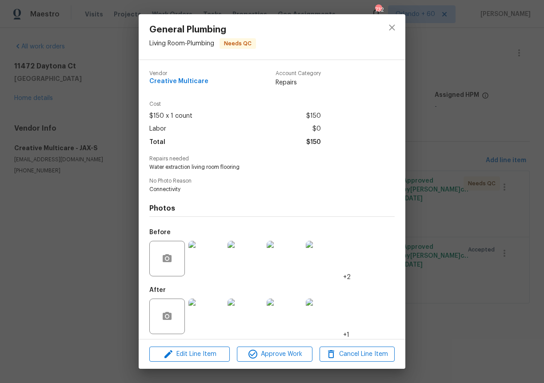
scroll to position [4, 0]
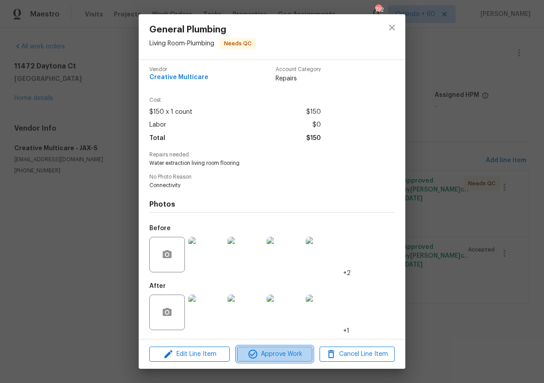
click at [262, 356] on span "Approve Work" at bounding box center [274, 354] width 70 height 11
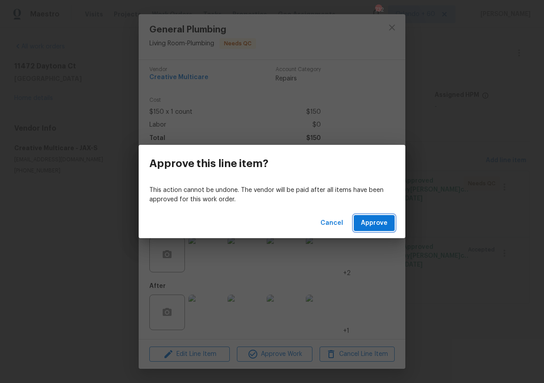
click at [365, 224] on span "Approve" at bounding box center [374, 223] width 27 height 11
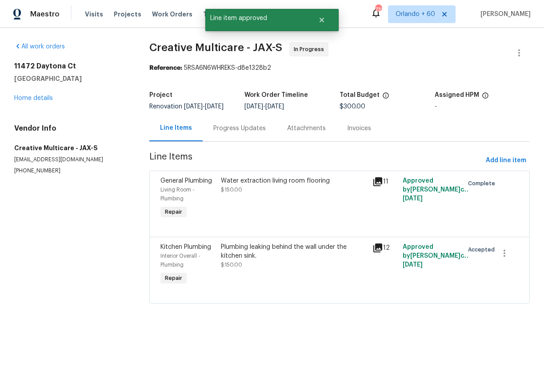
click at [79, 275] on section "All work orders [STREET_ADDRESS] Home details Vendor Info Creative Multicare - …" at bounding box center [71, 178] width 114 height 272
click at [37, 100] on link "Home details" at bounding box center [33, 98] width 39 height 6
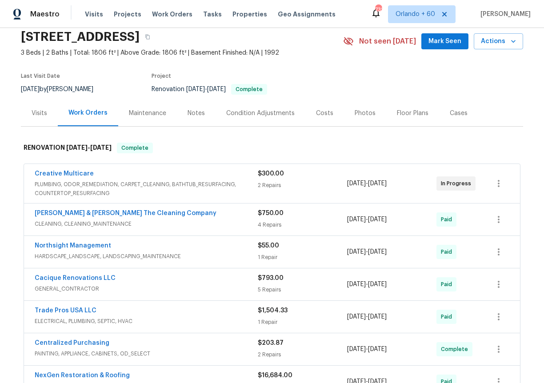
scroll to position [31, 0]
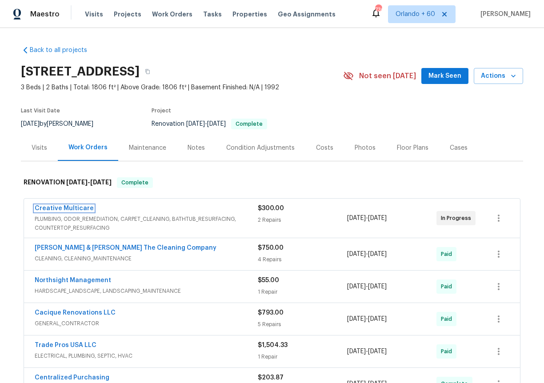
click at [59, 208] on link "Creative Multicare" at bounding box center [64, 208] width 59 height 6
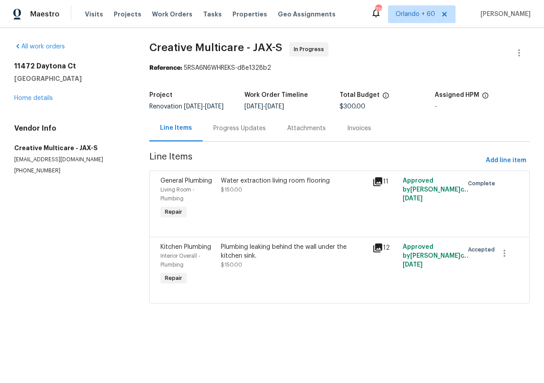
click at [220, 138] on div "Progress Updates" at bounding box center [240, 128] width 74 height 26
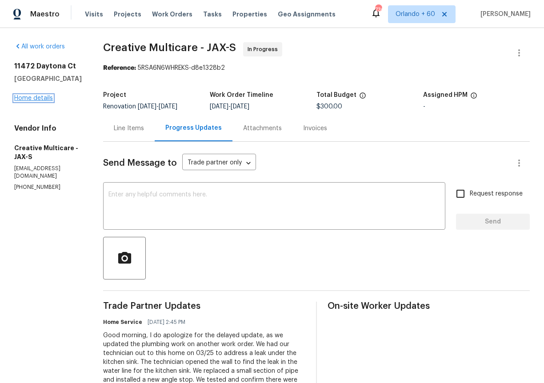
click at [46, 98] on link "Home details" at bounding box center [33, 98] width 39 height 6
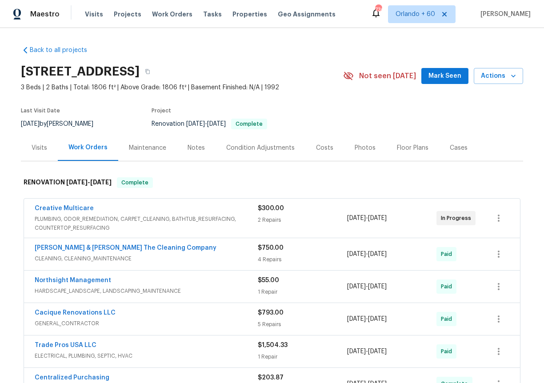
scroll to position [411, 0]
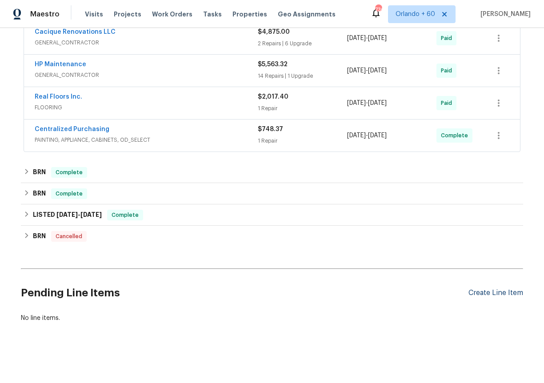
click at [487, 293] on div "Create Line Item" at bounding box center [495, 293] width 55 height 8
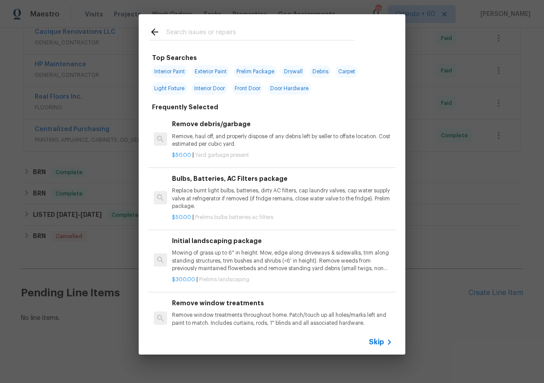
click at [227, 266] on p "Mowing of grass up to 6" in height. Mow, edge along driveways & sidewalks, trim…" at bounding box center [282, 260] width 220 height 23
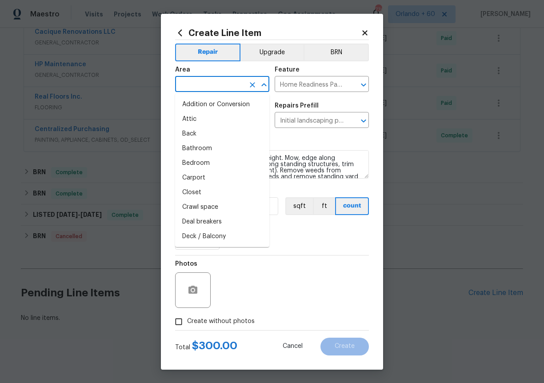
click at [222, 88] on input "text" at bounding box center [209, 85] width 69 height 14
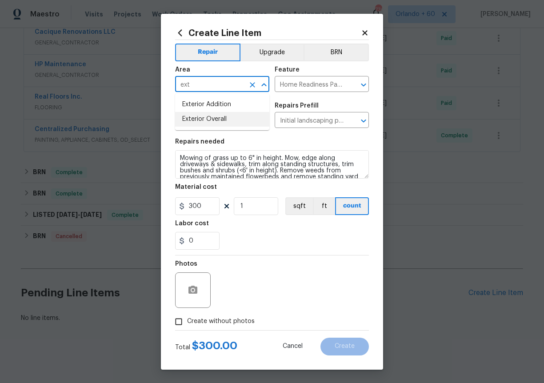
click at [242, 117] on li "Exterior Overall" at bounding box center [222, 119] width 94 height 15
type input "Exterior Overall"
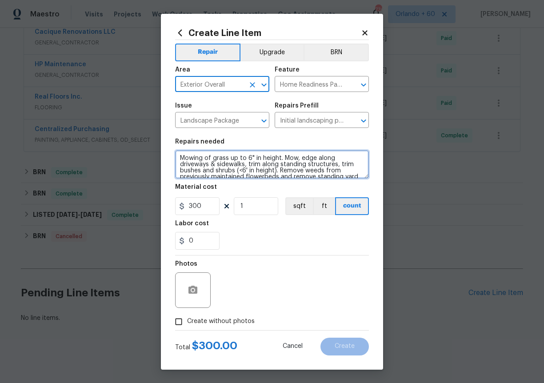
click at [243, 160] on textarea "Mowing of grass up to 6" in height. Mow, edge along driveways & sidewalks, trim…" at bounding box center [272, 164] width 194 height 28
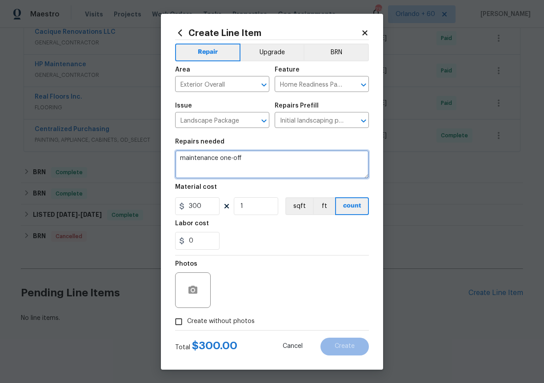
type textarea "maintenance one-off"
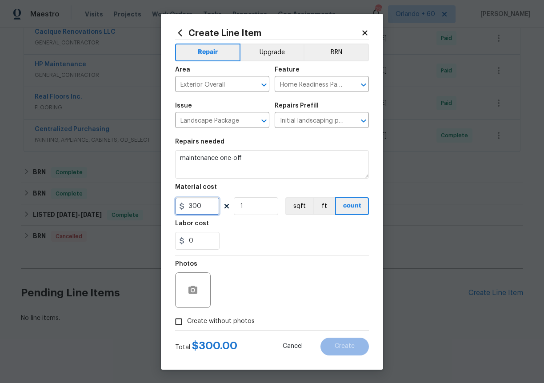
click at [205, 206] on input "300" at bounding box center [197, 206] width 44 height 18
click at [257, 245] on div "0" at bounding box center [272, 241] width 194 height 18
drag, startPoint x: 199, startPoint y: 205, endPoint x: 142, endPoint y: 199, distance: 56.7
click at [142, 199] on div "Create Line Item Repair Upgrade BRN Area Exterior Overall ​ Feature Home Readin…" at bounding box center [272, 191] width 544 height 383
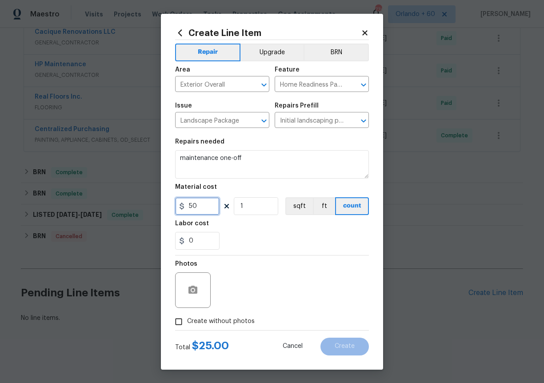
type input "50"
drag, startPoint x: 224, startPoint y: 322, endPoint x: 229, endPoint y: 316, distance: 7.2
click at [224, 321] on span "Create without photos" at bounding box center [221, 321] width 68 height 9
click at [187, 321] on input "Create without photos" at bounding box center [178, 321] width 17 height 17
checkbox input "true"
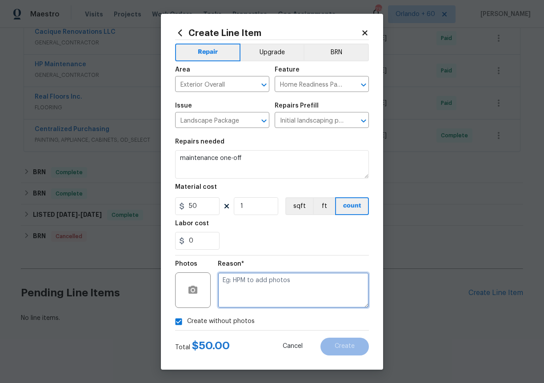
click at [253, 283] on textarea at bounding box center [293, 290] width 151 height 36
type textarea "n/a"
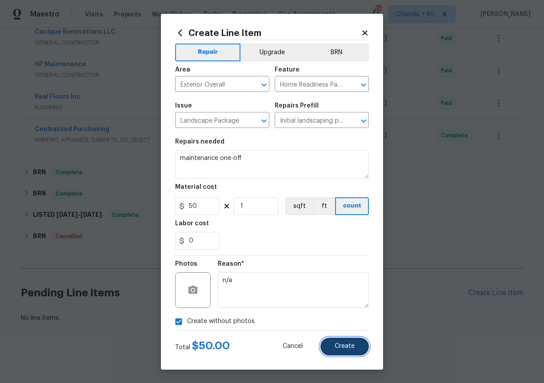
click at [340, 349] on span "Create" at bounding box center [345, 346] width 20 height 7
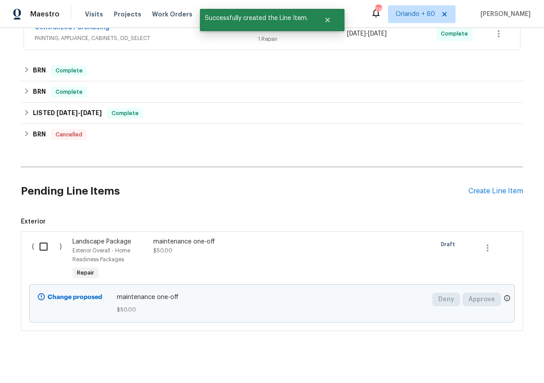
scroll to position [521, 0]
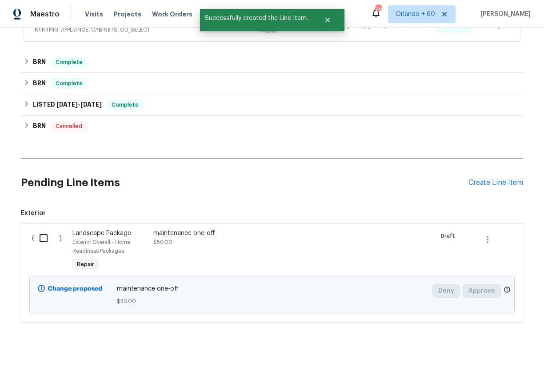
click at [40, 237] on input "checkbox" at bounding box center [46, 238] width 25 height 19
checkbox input "true"
click at [497, 365] on span "Create Work Order" at bounding box center [492, 360] width 59 height 11
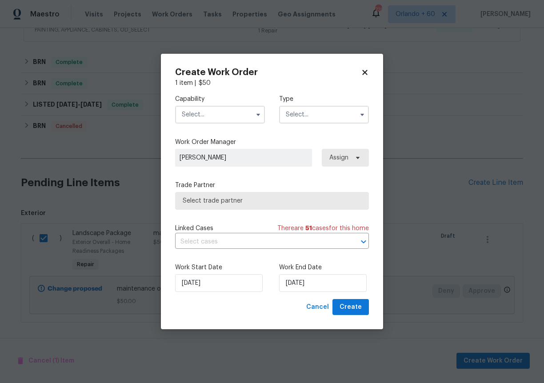
click at [204, 116] on input "text" at bounding box center [220, 115] width 90 height 18
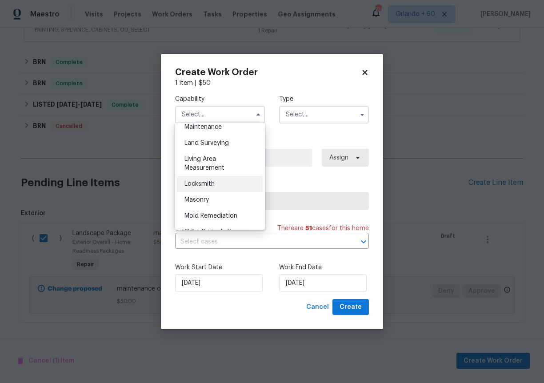
scroll to position [555, 0]
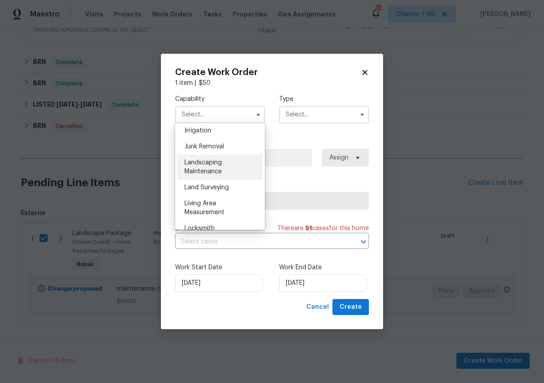
click at [215, 170] on span "Landscaping Maintenance" at bounding box center [202, 167] width 37 height 15
type input "Landscaping Maintenance"
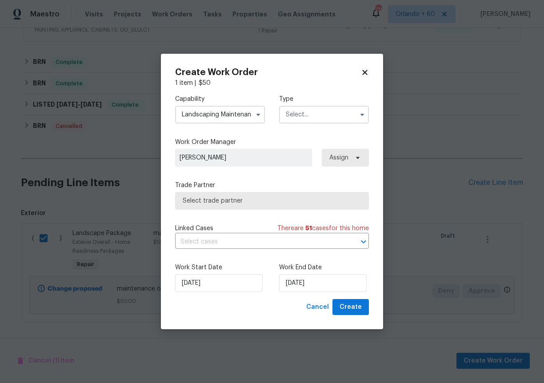
click at [308, 116] on input "text" at bounding box center [324, 115] width 90 height 18
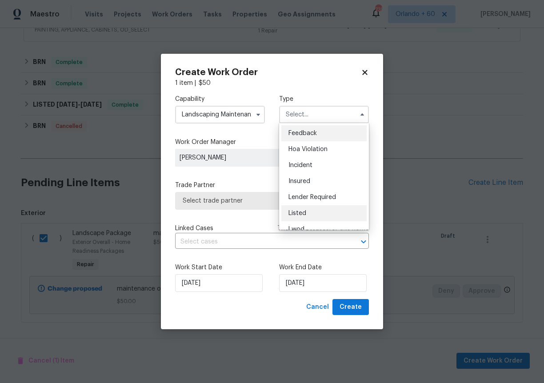
click at [302, 212] on span "Listed" at bounding box center [297, 213] width 18 height 6
type input "Listed"
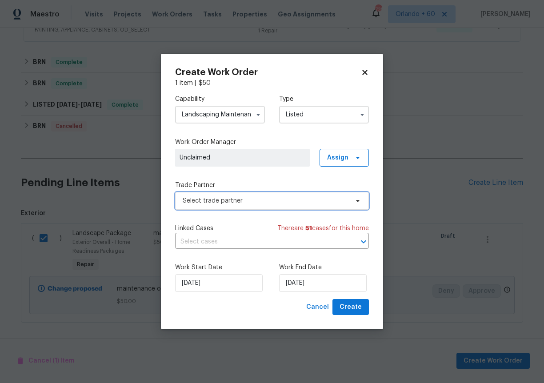
click at [217, 205] on span "Select trade partner" at bounding box center [266, 200] width 166 height 9
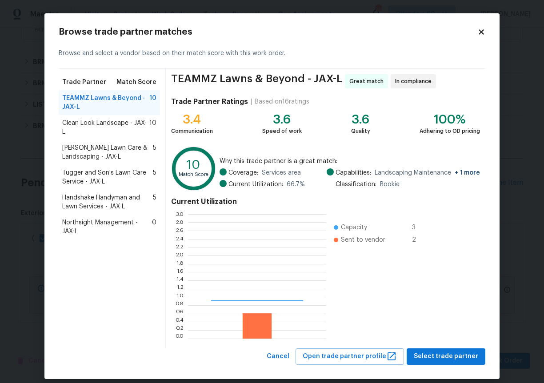
scroll to position [124, 138]
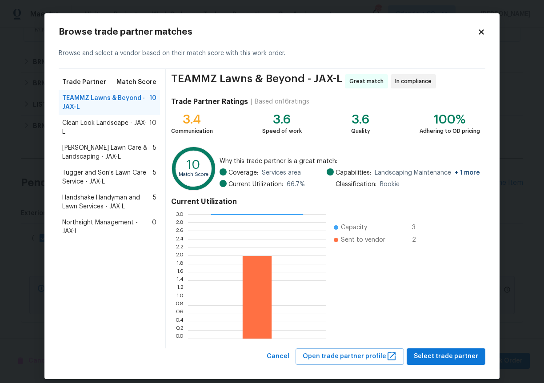
click at [126, 224] on span "Northsight Management - JAX-L" at bounding box center [107, 227] width 90 height 18
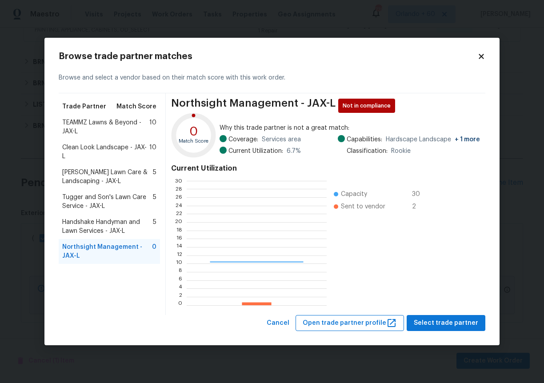
scroll to position [124, 140]
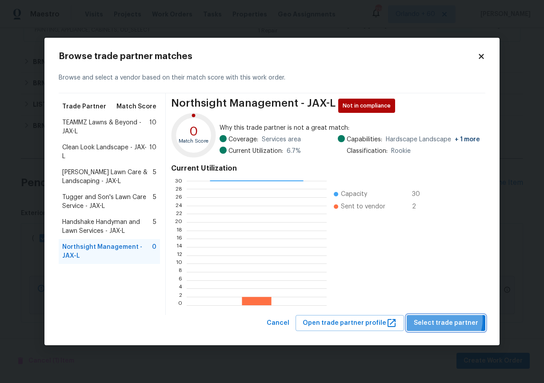
click at [443, 319] on span "Select trade partner" at bounding box center [446, 323] width 64 height 11
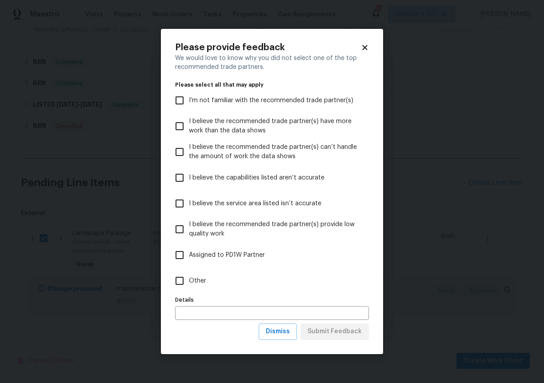
click at [186, 285] on input "Other" at bounding box center [179, 280] width 19 height 19
checkbox input "true"
click at [358, 331] on span "Submit Feedback" at bounding box center [334, 331] width 54 height 11
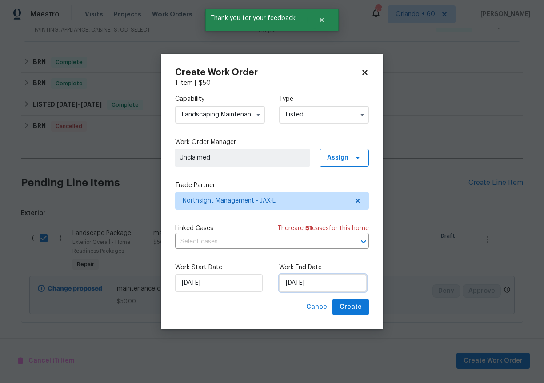
click at [300, 291] on input "[DATE]" at bounding box center [323, 283] width 88 height 18
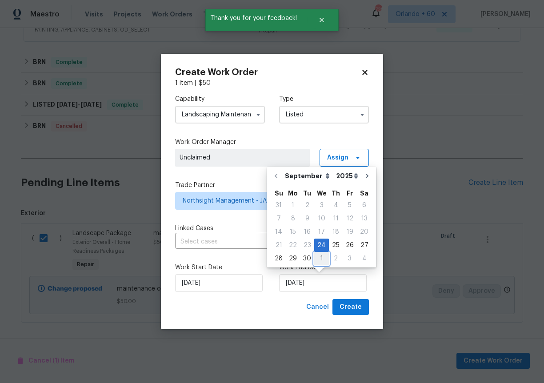
click at [318, 258] on div "1" at bounding box center [321, 258] width 15 height 12
type input "[DATE]"
select select "9"
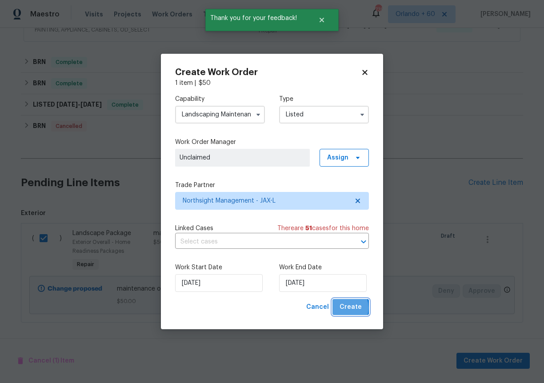
drag, startPoint x: 342, startPoint y: 308, endPoint x: 282, endPoint y: 311, distance: 59.6
click at [342, 308] on span "Create" at bounding box center [350, 307] width 22 height 11
checkbox input "false"
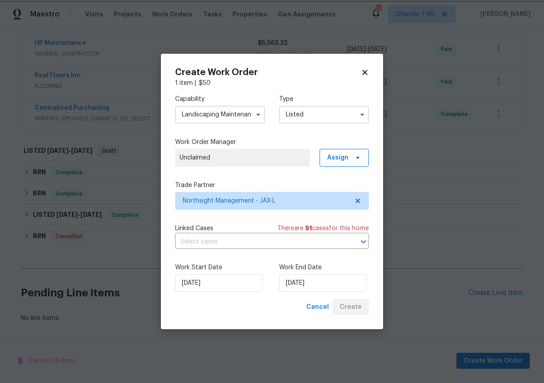
scroll to position [432, 0]
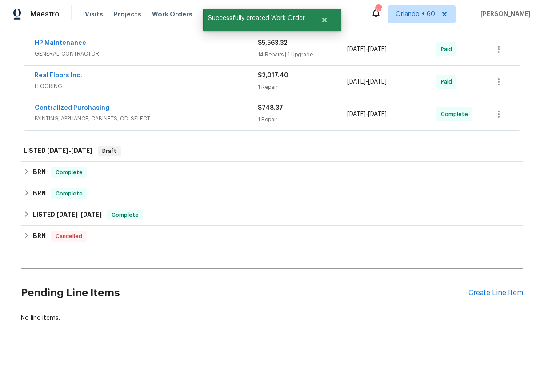
click at [210, 355] on div "Back to all projects 11472 Daytona Ct, Jacksonville, FL 32218 3 Beds | 2 Baths …" at bounding box center [272, 205] width 544 height 355
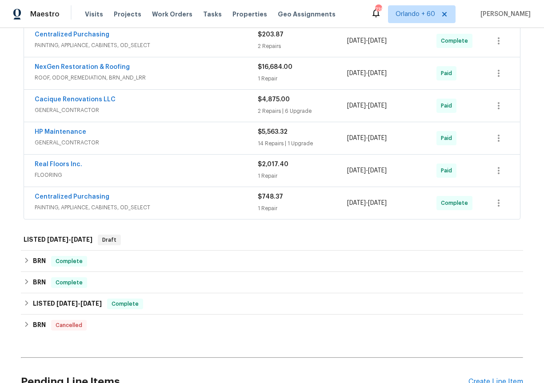
scroll to position [420, 0]
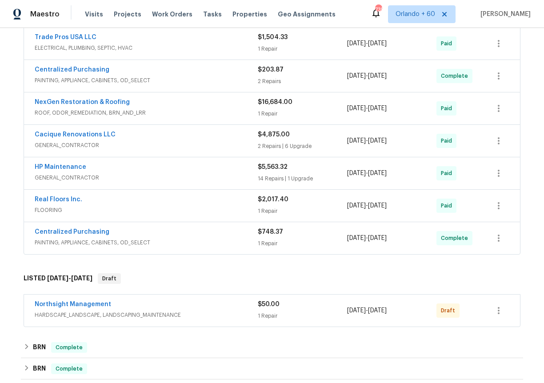
scroll to position [334, 0]
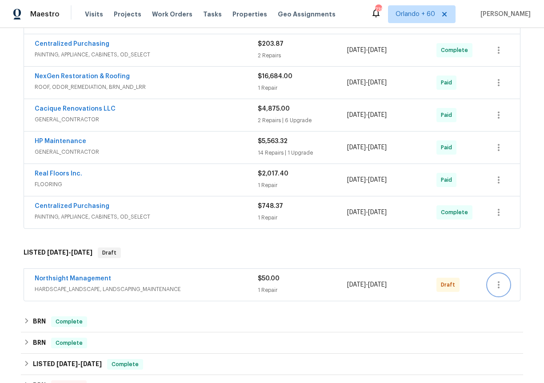
click at [506, 286] on button "button" at bounding box center [498, 284] width 21 height 21
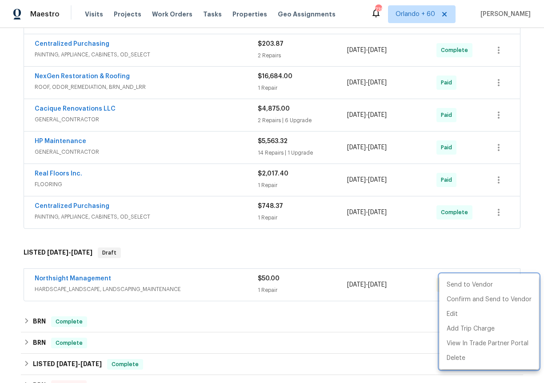
click at [60, 280] on div at bounding box center [272, 191] width 544 height 383
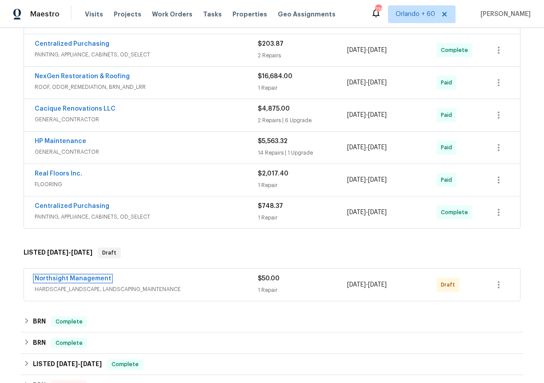
click at [64, 276] on link "Northsight Management" at bounding box center [73, 278] width 76 height 6
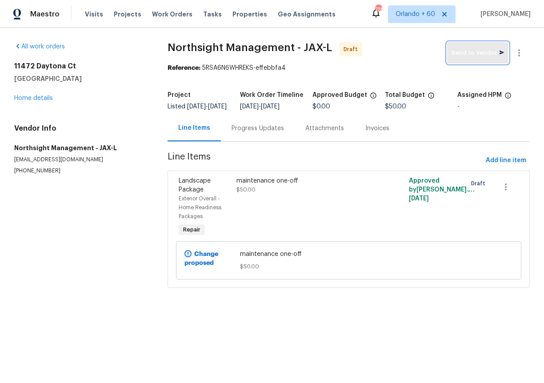
click at [475, 52] on span "Send to Vendor" at bounding box center [477, 53] width 52 height 10
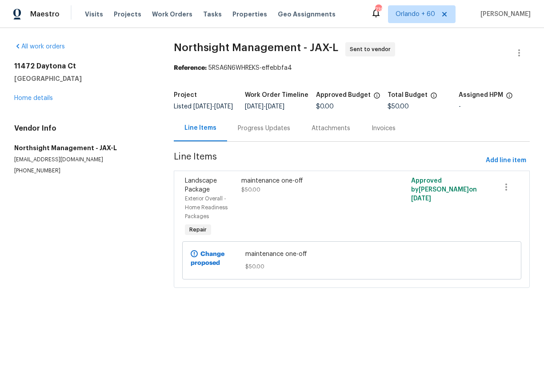
click at [39, 101] on div "11472 Daytona Ct Jacksonville, FL 32218 Home details" at bounding box center [83, 82] width 138 height 41
click at [41, 96] on link "Home details" at bounding box center [33, 98] width 39 height 6
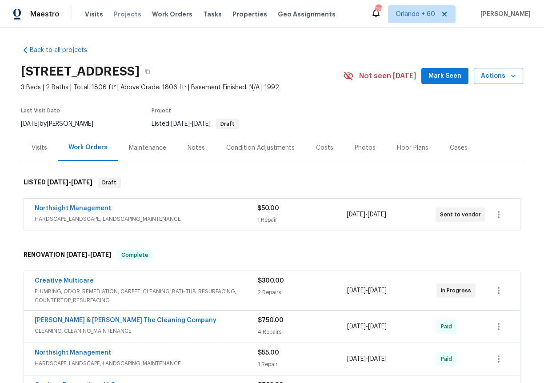
click at [124, 16] on span "Projects" at bounding box center [128, 14] width 28 height 9
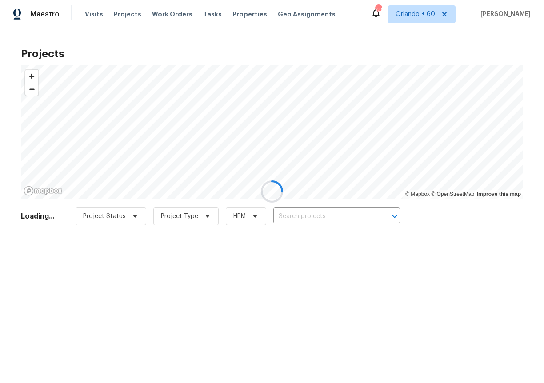
click at [310, 215] on div at bounding box center [272, 191] width 544 height 383
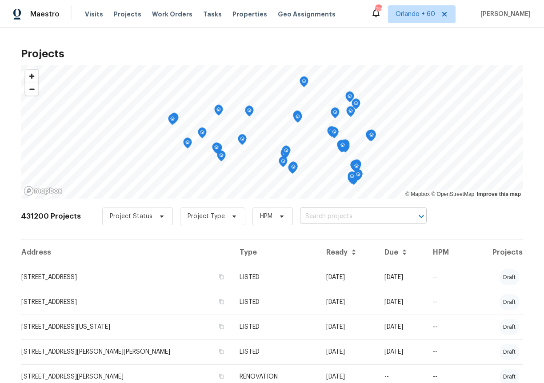
click at [311, 215] on input "text" at bounding box center [351, 217] width 102 height 14
type input "3460 rogero"
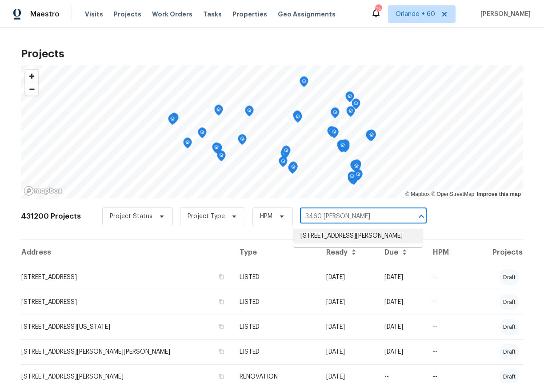
click at [359, 232] on li "[STREET_ADDRESS][PERSON_NAME]" at bounding box center [357, 236] width 129 height 15
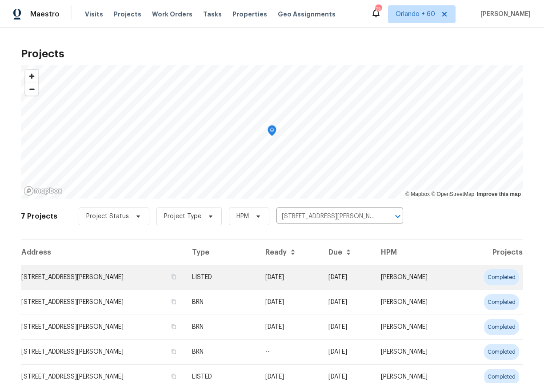
click at [83, 277] on td "[STREET_ADDRESS][PERSON_NAME]" at bounding box center [103, 277] width 164 height 25
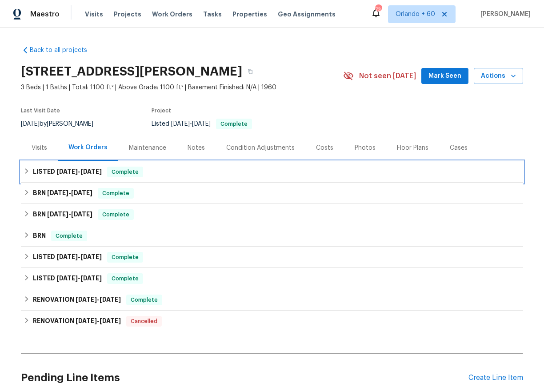
click at [56, 170] on span "9/18/25" at bounding box center [66, 171] width 21 height 6
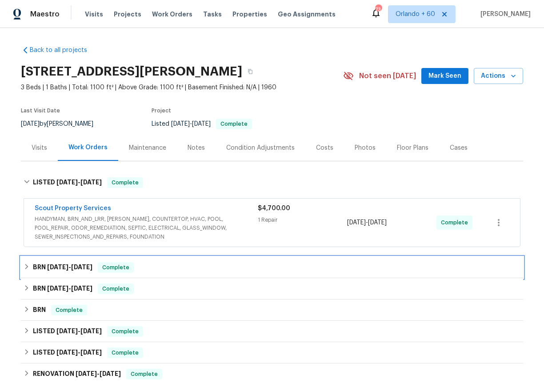
click at [51, 263] on h6 "BRN 9/3/25 - 9/12/25" at bounding box center [63, 267] width 60 height 11
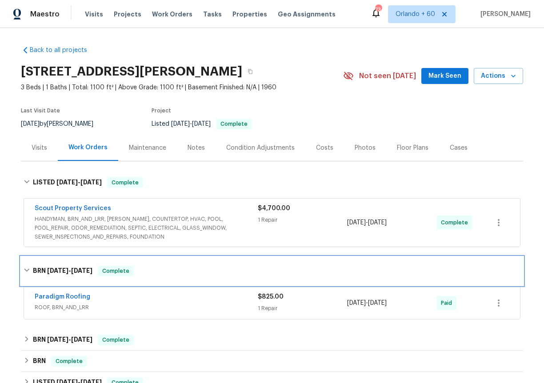
click at [51, 269] on span "9/3/25" at bounding box center [57, 270] width 21 height 6
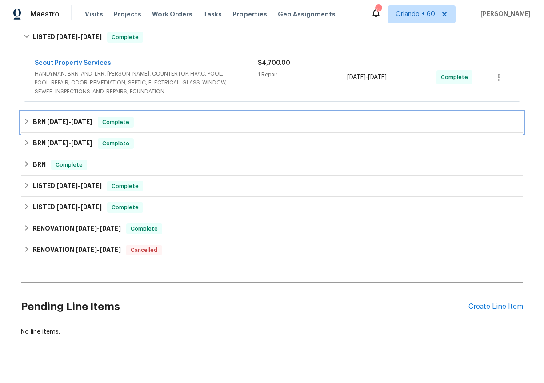
scroll to position [159, 0]
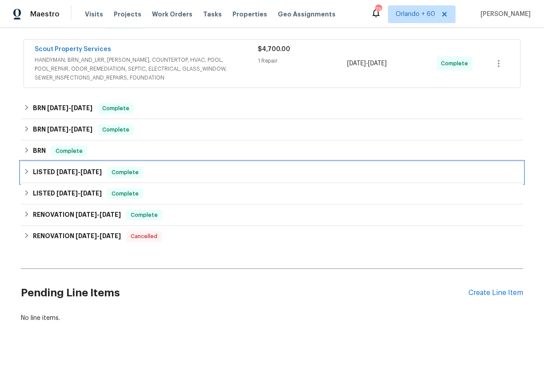
click at [63, 170] on span "5/16/25" at bounding box center [66, 172] width 21 height 6
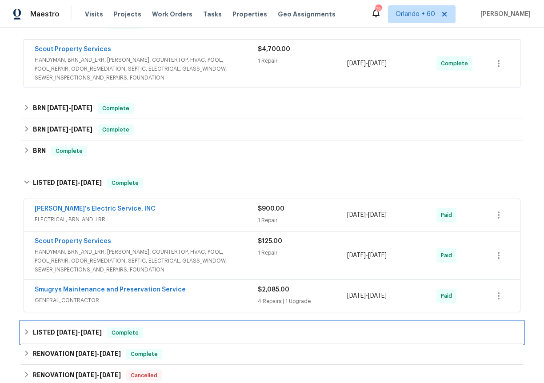
click at [65, 333] on span "4/19/25" at bounding box center [66, 332] width 21 height 6
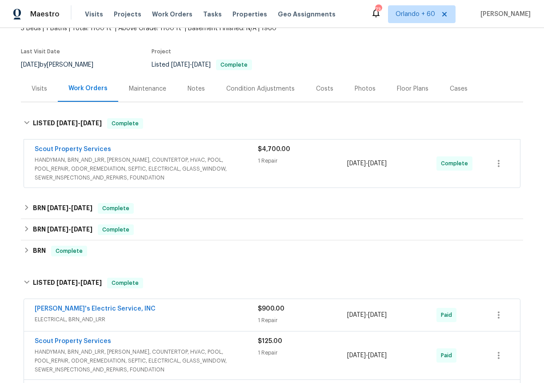
scroll to position [57, 0]
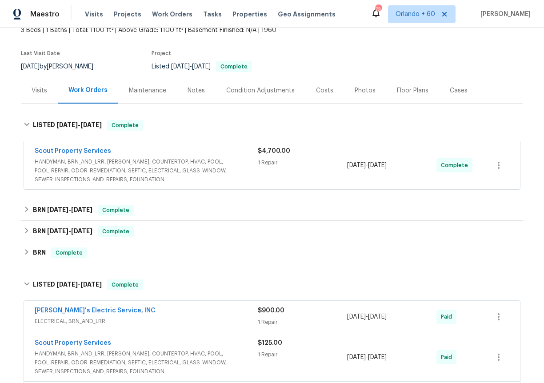
click at [151, 83] on div "Maintenance" at bounding box center [147, 90] width 59 height 26
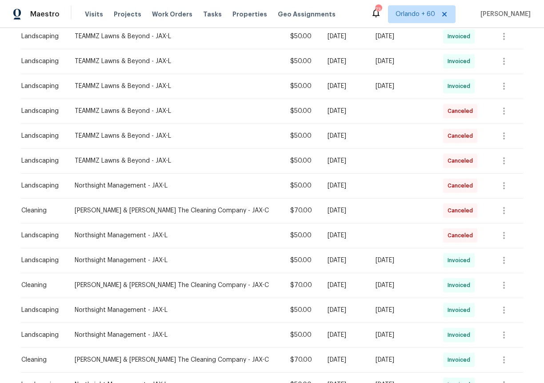
scroll to position [399, 0]
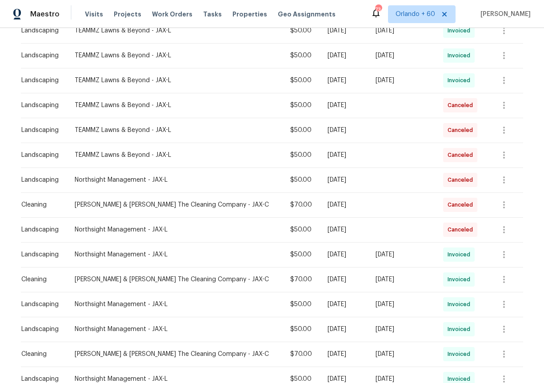
click at [149, 176] on div "Northsight Management - JAX-L" at bounding box center [176, 179] width 202 height 9
click at [506, 179] on icon "button" at bounding box center [504, 180] width 11 height 11
click at [7, 208] on div at bounding box center [272, 191] width 544 height 383
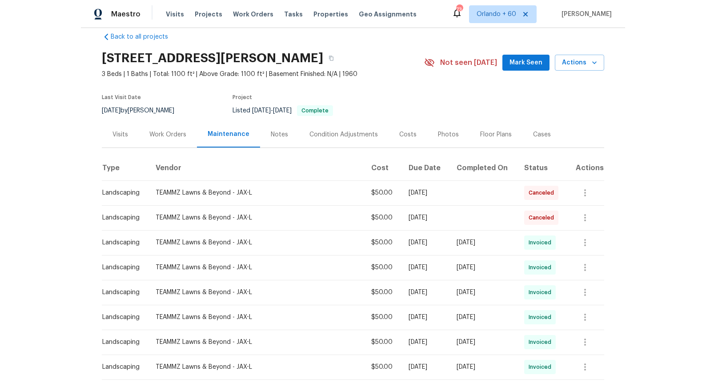
scroll to position [0, 0]
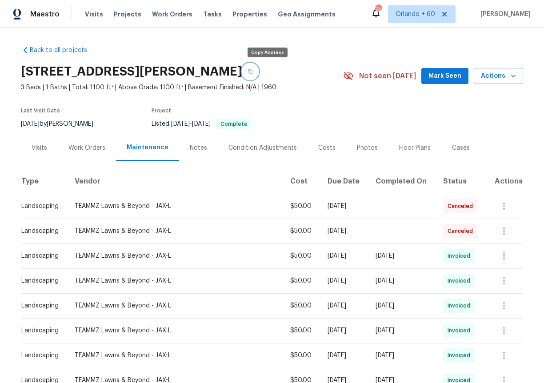
click at [258, 69] on button "button" at bounding box center [250, 72] width 16 height 16
click at [504, 74] on span "Actions" at bounding box center [498, 76] width 35 height 11
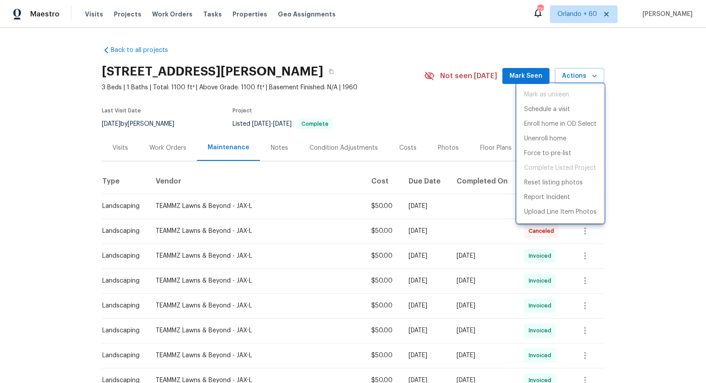
click at [543, 156] on div at bounding box center [353, 191] width 706 height 383
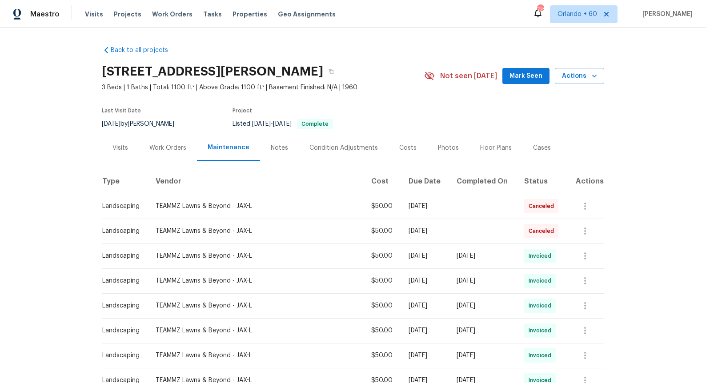
click at [174, 147] on div "Work Orders" at bounding box center [167, 148] width 37 height 9
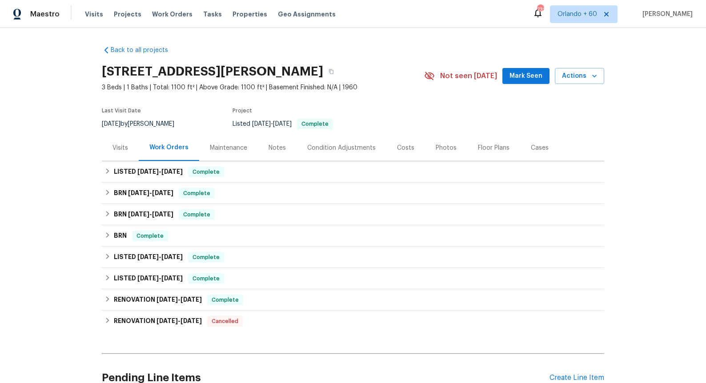
scroll to position [85, 0]
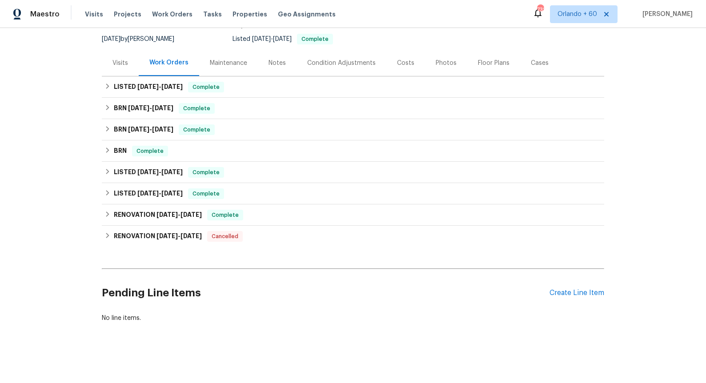
click at [543, 288] on div "Pending Line Items Create Line Item" at bounding box center [353, 292] width 502 height 41
click at [543, 295] on div "Create Line Item" at bounding box center [576, 293] width 55 height 8
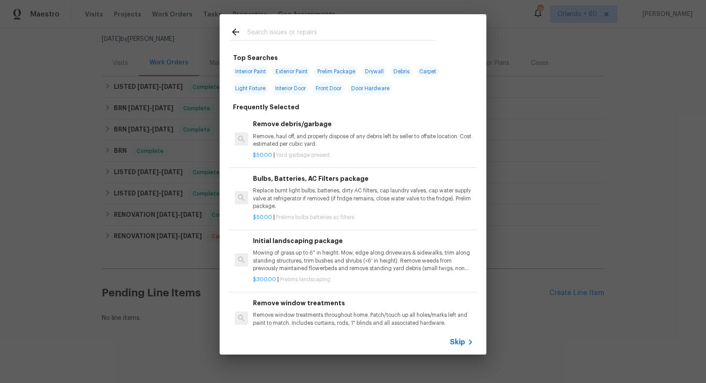
click at [358, 256] on p "Mowing of grass up to 6" in height. Mow, edge along driveways & sidewalks, trim…" at bounding box center [363, 260] width 220 height 23
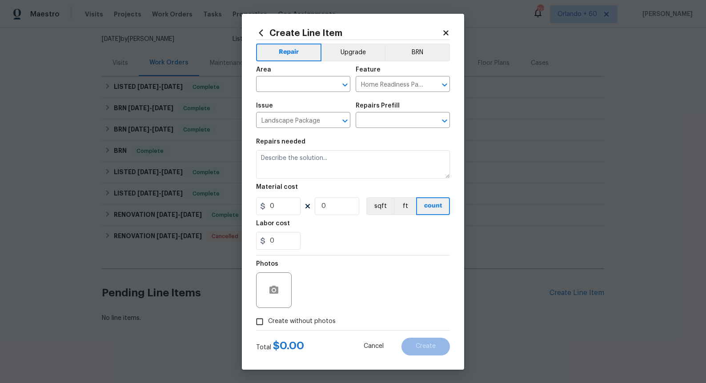
type textarea "Mowing of grass up to 6" in height. Mow, edge along driveways & sidewalks, trim…"
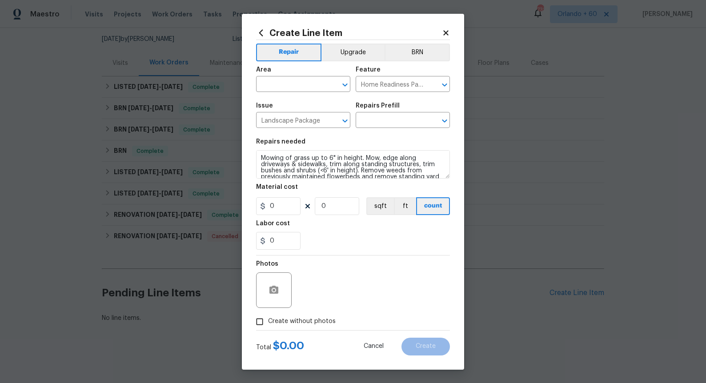
type input "1"
type input "Initial landscaping package $300.00"
type input "300"
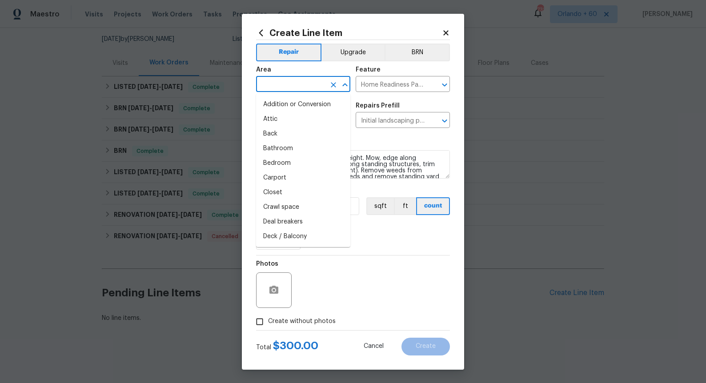
click at [291, 83] on input "text" at bounding box center [290, 85] width 69 height 14
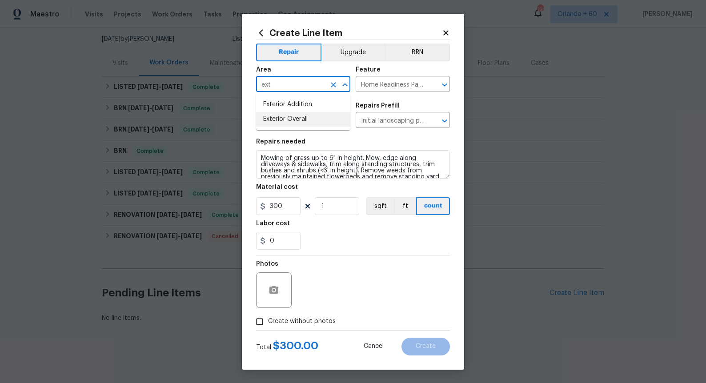
click at [302, 120] on li "Exterior Overall" at bounding box center [303, 119] width 94 height 15
type input "Exterior Overall"
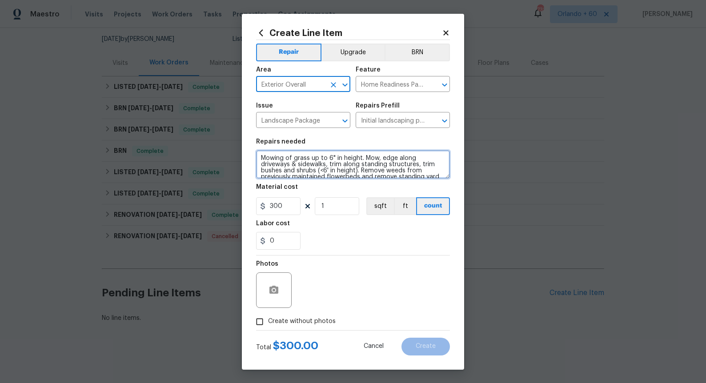
click at [322, 164] on textarea "Mowing of grass up to 6" in height. Mow, edge along driveways & sidewalks, trim…" at bounding box center [353, 164] width 194 height 28
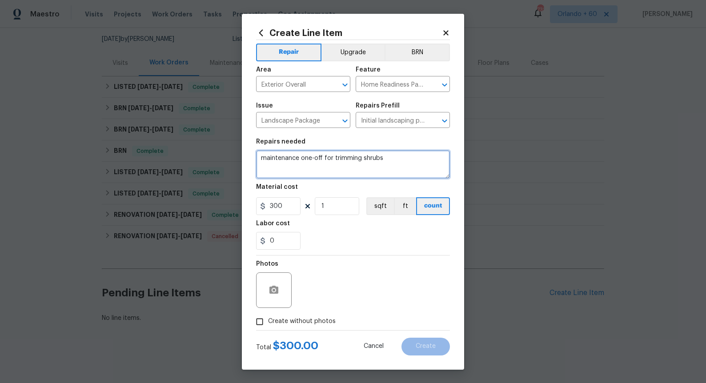
type textarea "maintenance one-off for trimming shrubs"
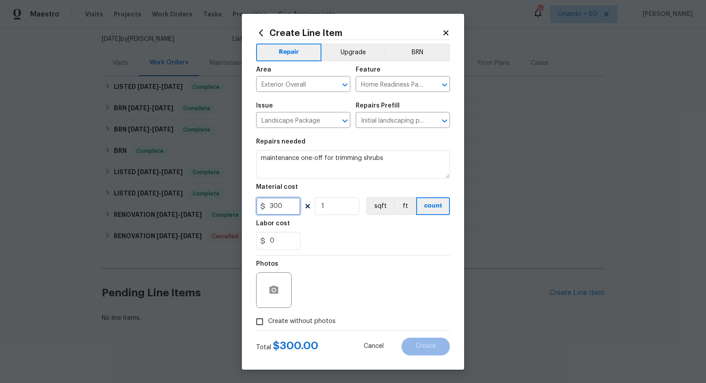
drag, startPoint x: 290, startPoint y: 205, endPoint x: 205, endPoint y: 189, distance: 86.4
click at [206, 189] on div "Create Line Item Repair Upgrade BRN Area Exterior Overall ​ Feature Home Readin…" at bounding box center [353, 191] width 706 height 383
type input "75"
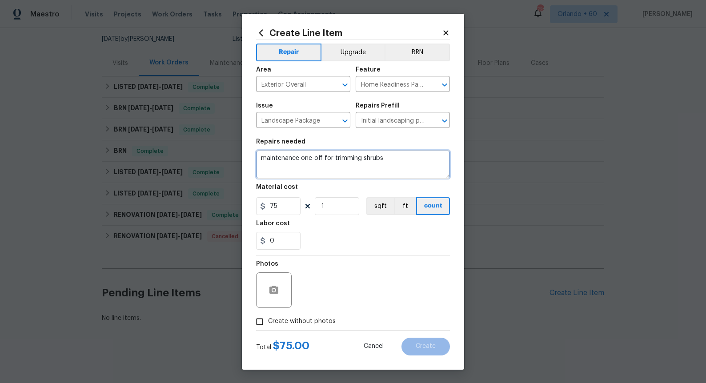
click at [414, 167] on textarea "maintenance one-off for trimming shrubs" at bounding box center [353, 164] width 194 height 28
type textarea "maintenance one-off for trimming shrubs from July"
click at [345, 285] on div "Photos" at bounding box center [353, 284] width 194 height 58
click at [275, 315] on label "Create without photos" at bounding box center [293, 321] width 84 height 17
click at [268, 315] on input "Create without photos" at bounding box center [259, 321] width 17 height 17
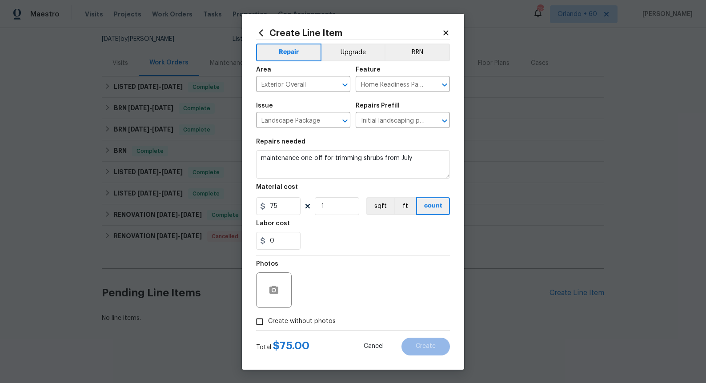
checkbox input "true"
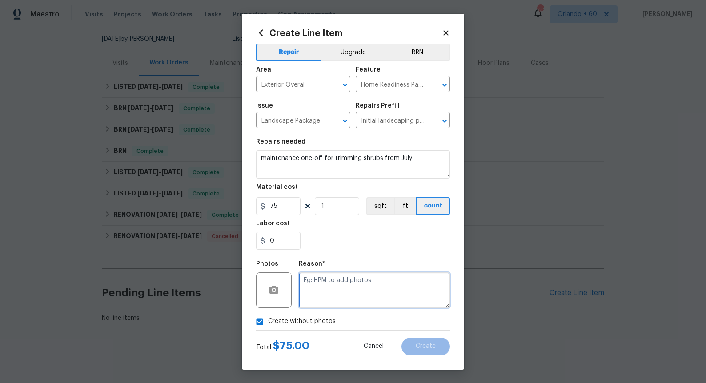
click at [335, 300] on textarea at bounding box center [374, 290] width 151 height 36
type textarea "n/a"
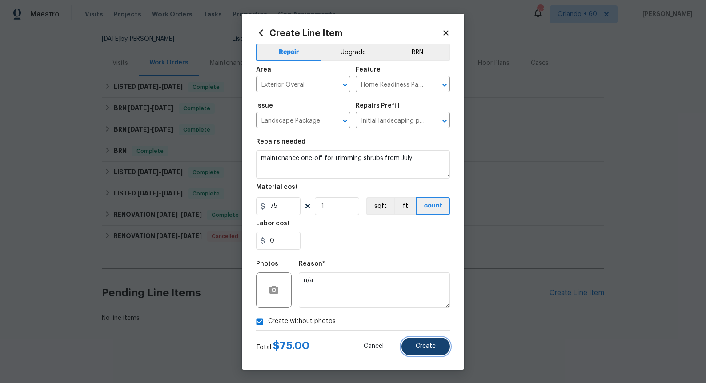
click at [426, 344] on span "Create" at bounding box center [425, 346] width 20 height 7
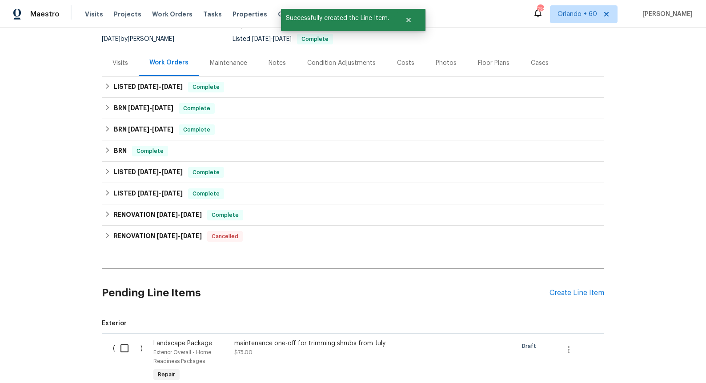
click at [207, 317] on section "Pending Line Items Create Line Item Exterior ( ) Landscape Package Exterior Ove…" at bounding box center [353, 352] width 502 height 160
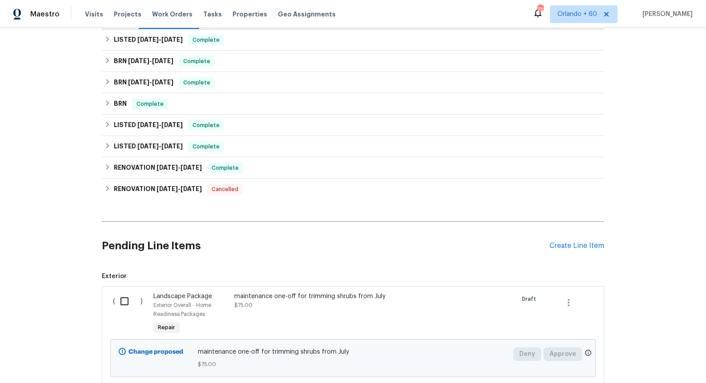
scroll to position [195, 0]
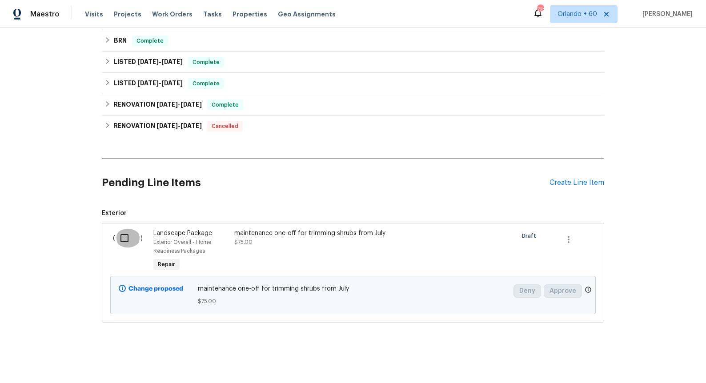
click at [123, 245] on input "checkbox" at bounding box center [127, 238] width 25 height 19
checkbox input "true"
click at [543, 361] on button "Create Work Order" at bounding box center [654, 361] width 73 height 16
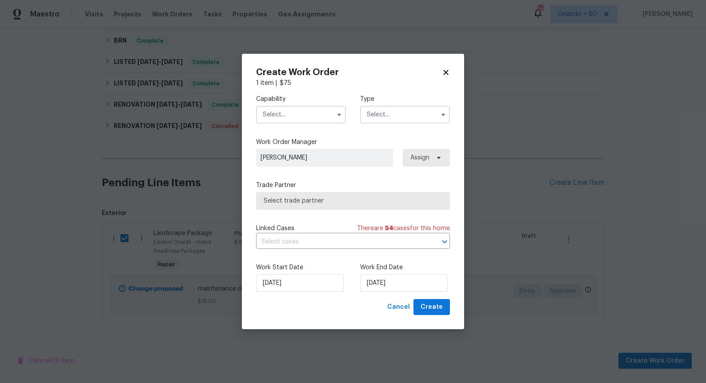
click at [320, 109] on input "text" at bounding box center [301, 115] width 90 height 18
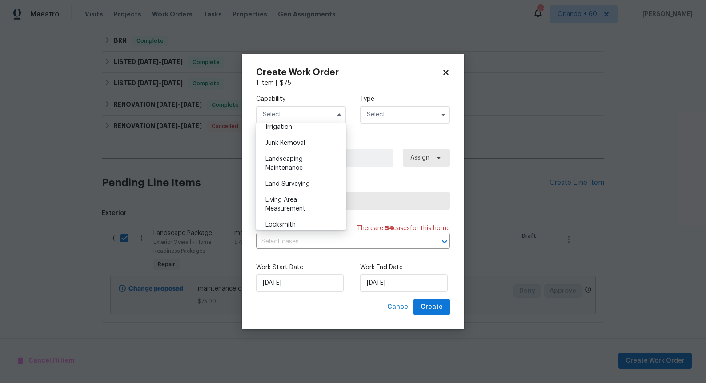
scroll to position [558, 0]
click at [286, 164] on div "Landscaping Maintenance" at bounding box center [300, 164] width 85 height 25
type input "Landscaping Maintenance"
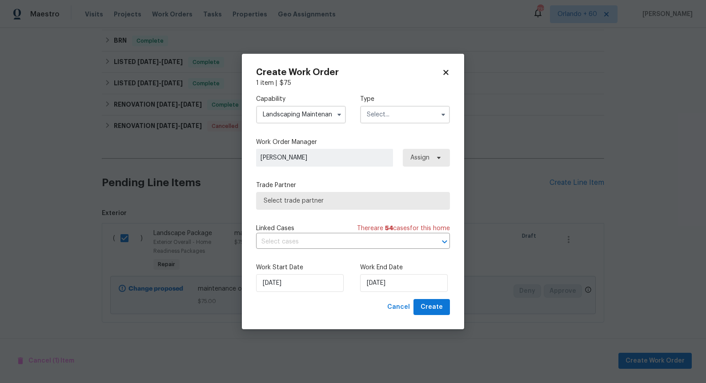
click at [404, 111] on input "text" at bounding box center [405, 115] width 90 height 18
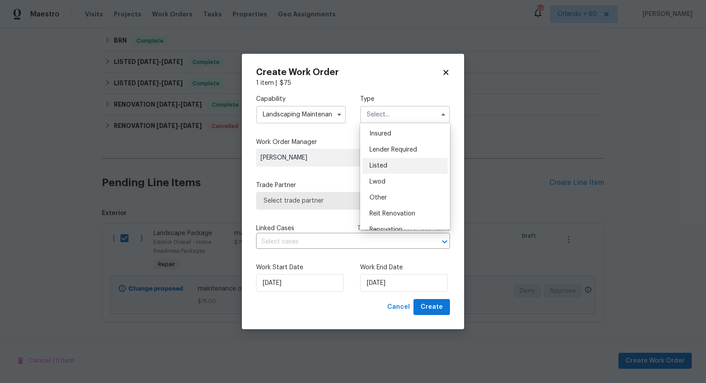
scroll to position [48, 0]
click at [387, 166] on div "Listed" at bounding box center [404, 165] width 85 height 16
type input "Listed"
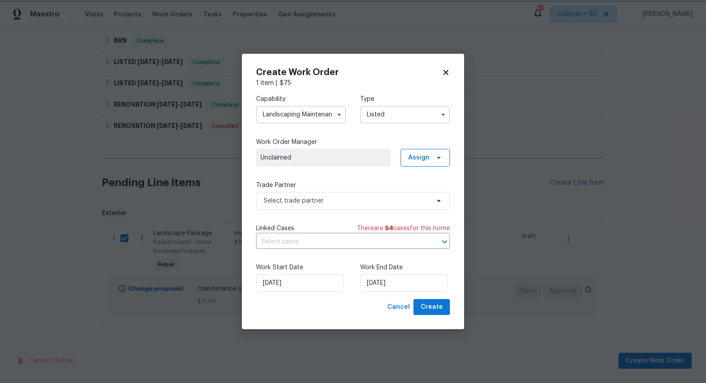
scroll to position [0, 0]
click at [349, 197] on span "Select trade partner" at bounding box center [346, 200] width 166 height 9
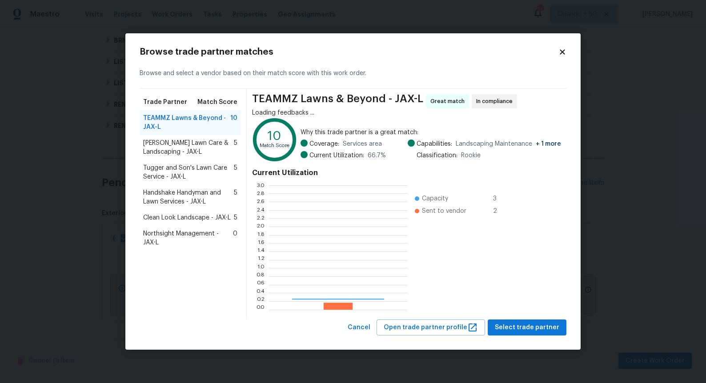
scroll to position [124, 138]
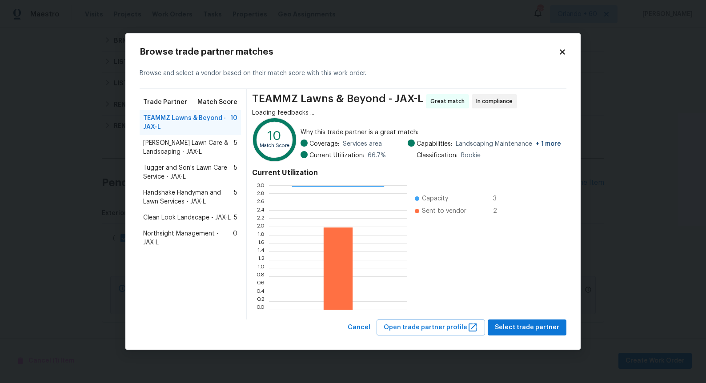
click at [181, 234] on span "Northsight Management - JAX-L" at bounding box center [188, 238] width 90 height 18
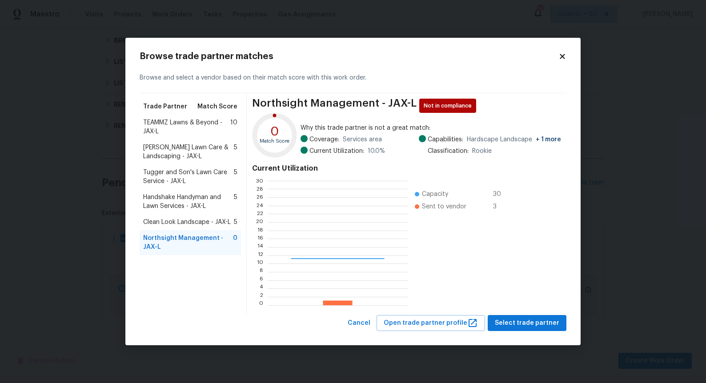
scroll to position [124, 140]
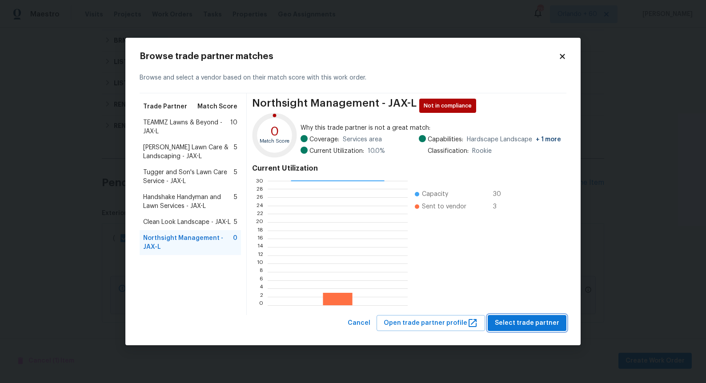
click at [523, 322] on span "Select trade partner" at bounding box center [527, 323] width 64 height 11
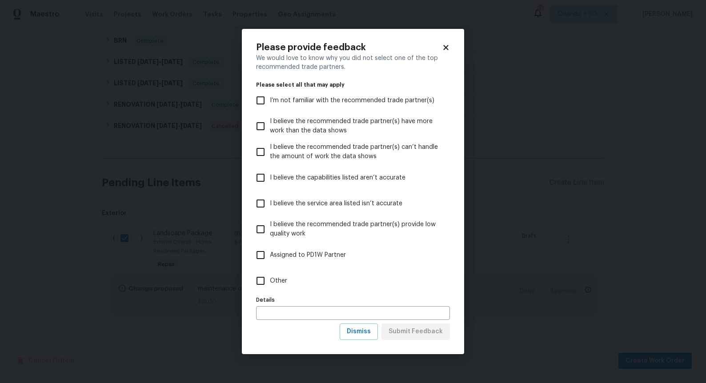
click at [279, 281] on span "Other" at bounding box center [278, 280] width 17 height 9
click at [270, 281] on input "Other" at bounding box center [260, 280] width 19 height 19
checkbox input "true"
click at [411, 331] on span "Submit Feedback" at bounding box center [415, 331] width 54 height 11
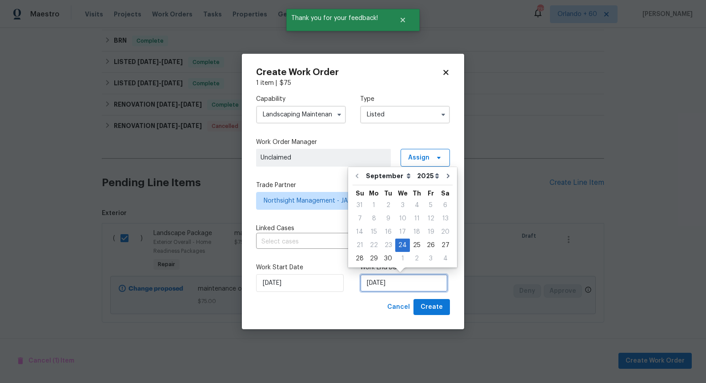
click at [378, 289] on input "[DATE]" at bounding box center [404, 283] width 88 height 18
click at [400, 262] on div "1" at bounding box center [402, 258] width 15 height 12
type input "[DATE]"
select select "9"
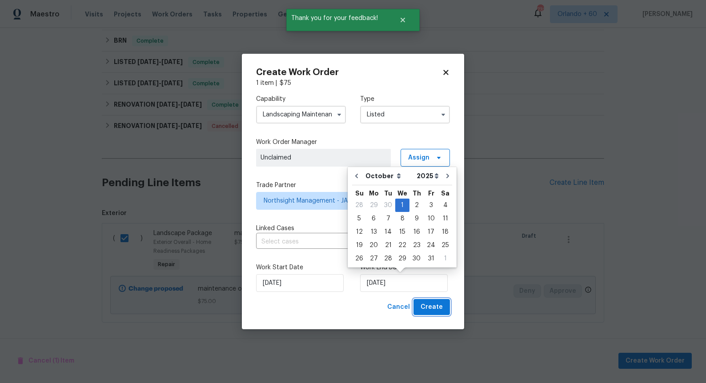
click at [432, 307] on span "Create" at bounding box center [431, 307] width 22 height 11
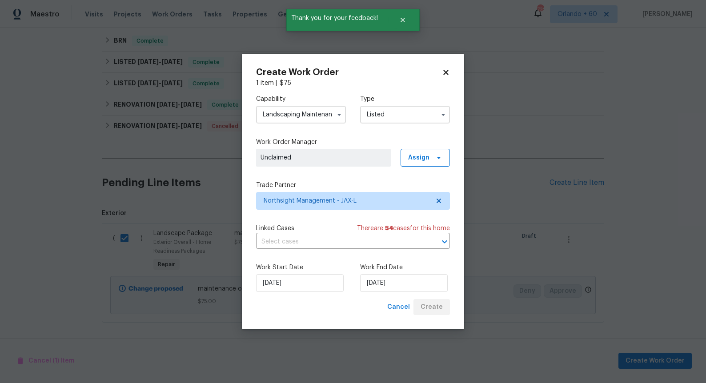
checkbox input "false"
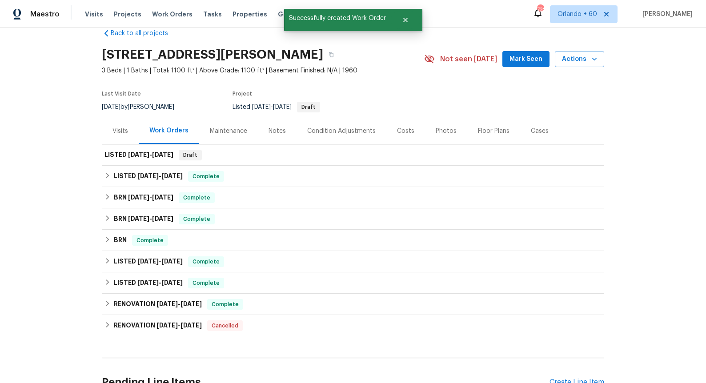
scroll to position [0, 0]
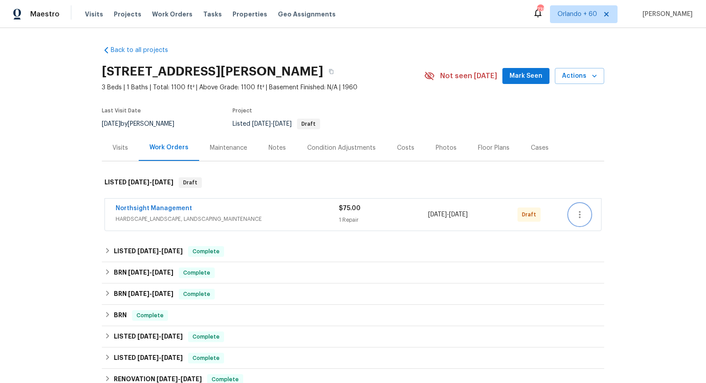
click at [574, 215] on icon "button" at bounding box center [579, 214] width 11 height 11
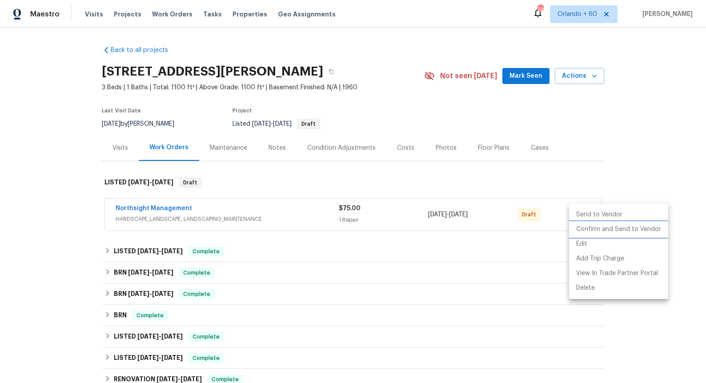
click at [580, 226] on li "Confirm and Send to Vendor" at bounding box center [618, 229] width 99 height 15
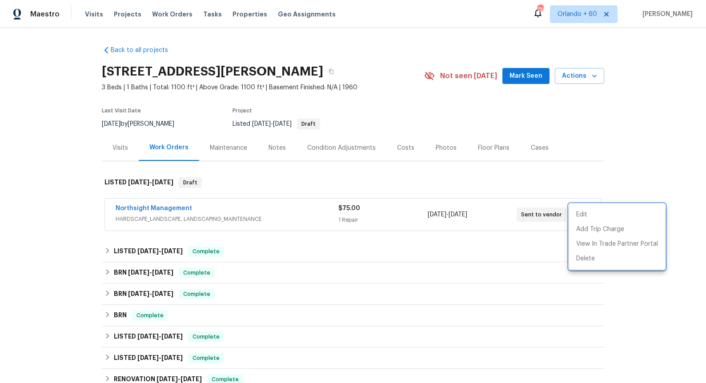
click at [82, 171] on div at bounding box center [353, 191] width 706 height 383
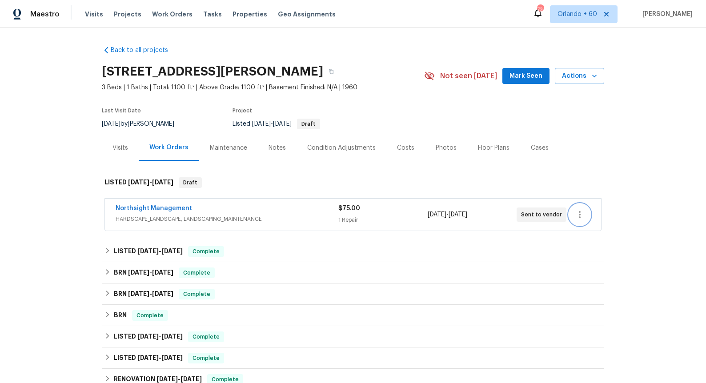
click at [581, 209] on icon "button" at bounding box center [579, 214] width 11 height 11
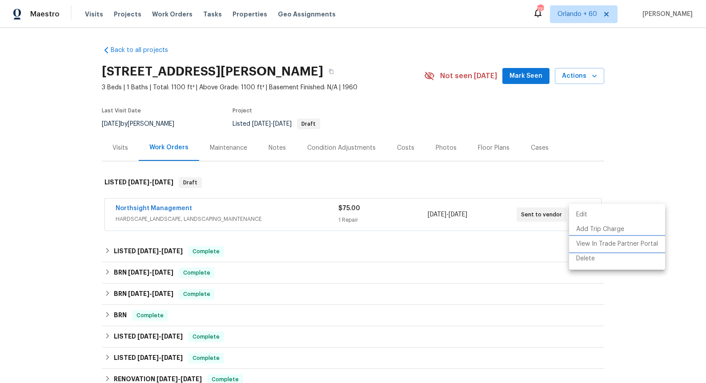
click at [594, 246] on li "View In Trade Partner Portal" at bounding box center [617, 244] width 96 height 15
click at [321, 208] on div at bounding box center [353, 191] width 706 height 383
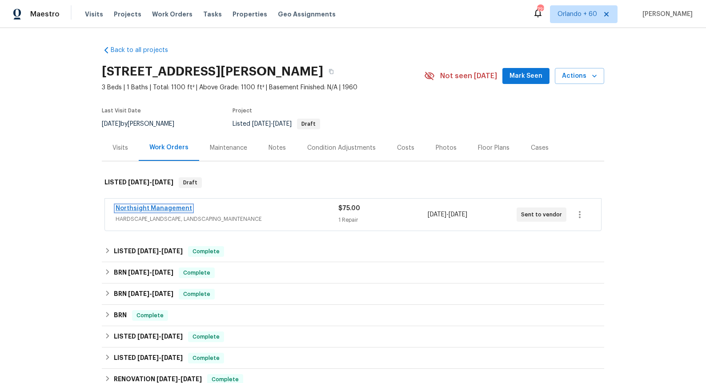
click at [165, 210] on link "Northsight Management" at bounding box center [154, 208] width 76 height 6
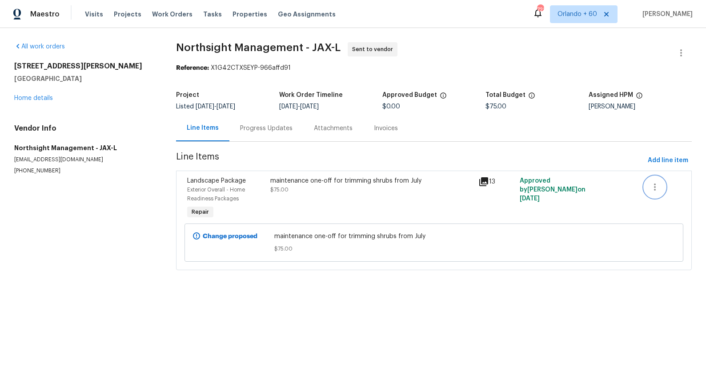
click at [656, 188] on icon "button" at bounding box center [654, 187] width 11 height 11
click at [554, 197] on div at bounding box center [353, 191] width 706 height 383
click at [542, 185] on div "Approved by Sarah Ballard on 9/24/2025" at bounding box center [558, 199] width 83 height 50
click at [354, 188] on div "maintenance one-off for trimming shrubs from July $75.00" at bounding box center [371, 185] width 203 height 18
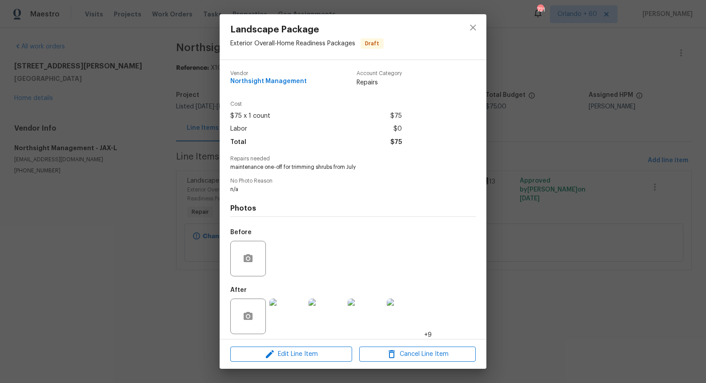
scroll to position [4, 0]
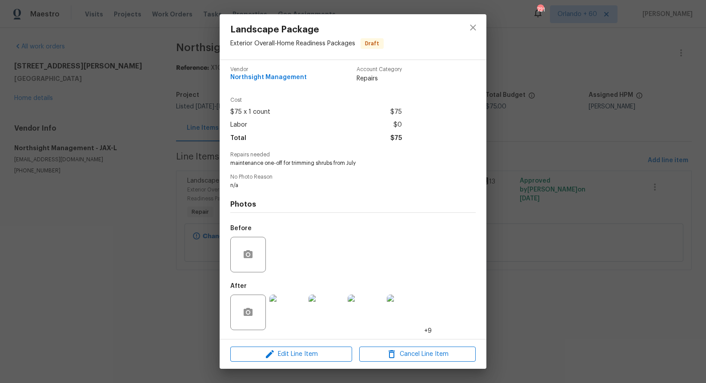
click at [534, 61] on div "Landscape Package Exterior Overall - Home Readiness Packages Draft Vendor North…" at bounding box center [353, 191] width 706 height 383
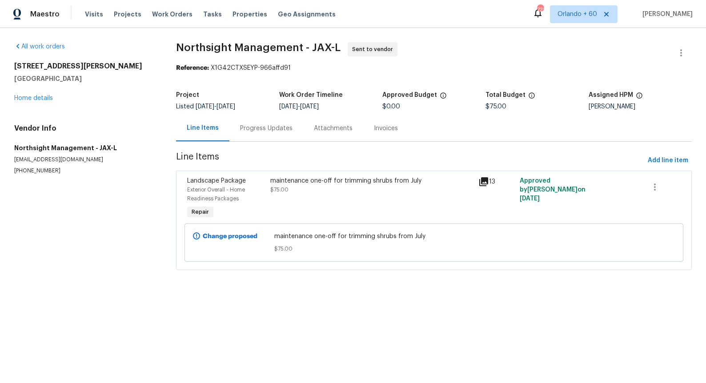
click at [335, 183] on div "maintenance one-off for trimming shrubs from July" at bounding box center [371, 180] width 203 height 9
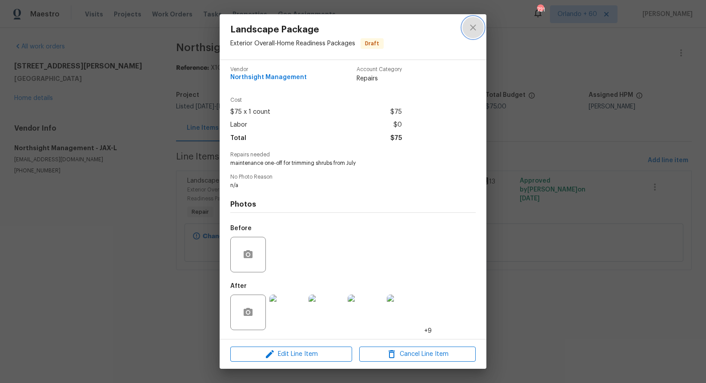
click at [471, 26] on icon "close" at bounding box center [473, 27] width 6 height 6
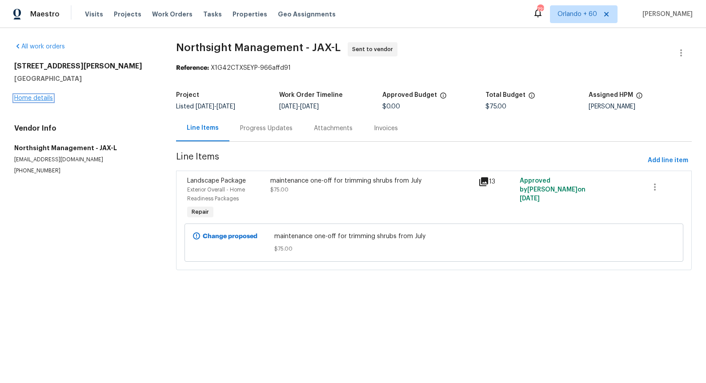
click at [25, 96] on link "Home details" at bounding box center [33, 98] width 39 height 6
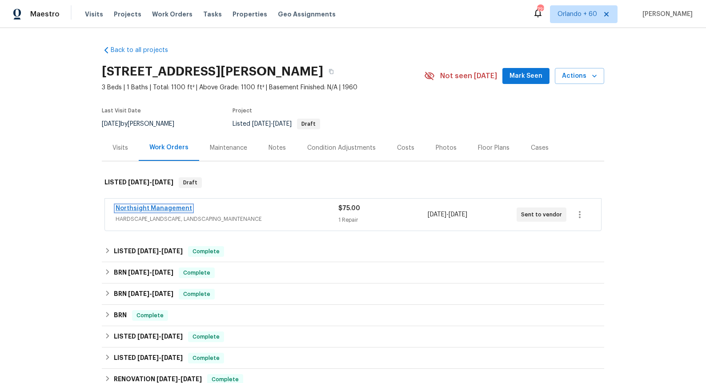
click at [157, 206] on link "Northsight Management" at bounding box center [154, 208] width 76 height 6
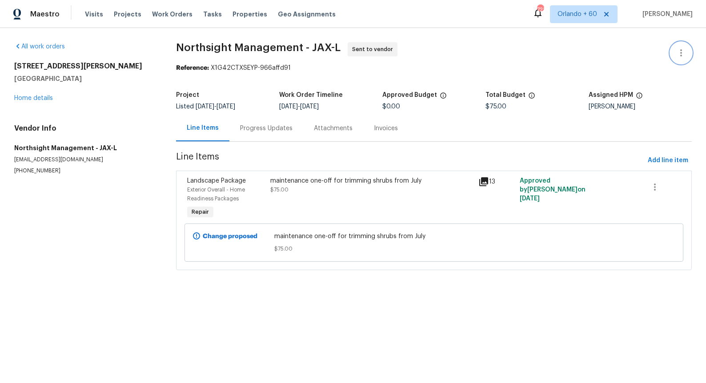
click at [679, 48] on icon "button" at bounding box center [680, 53] width 11 height 11
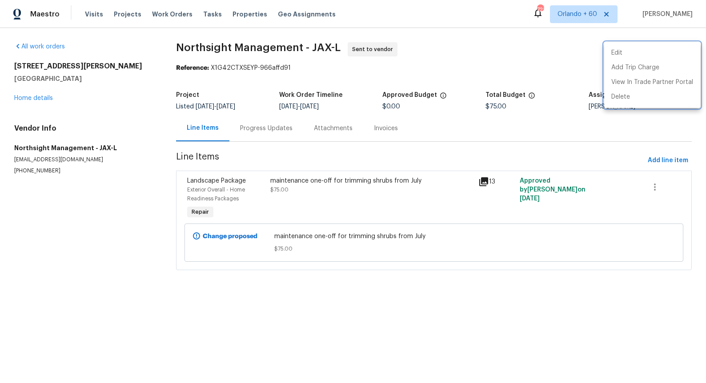
click at [472, 77] on div at bounding box center [353, 191] width 706 height 383
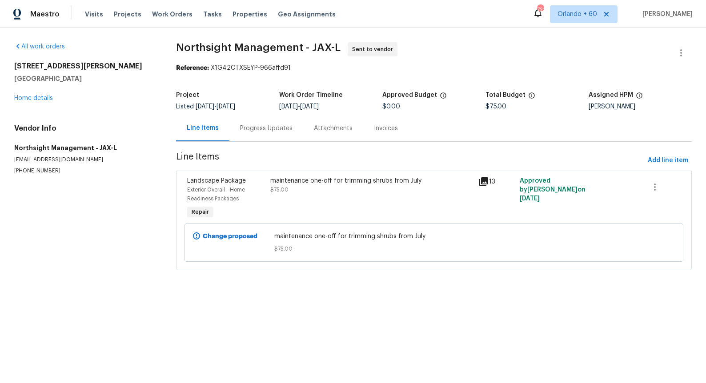
click at [472, 77] on section "Northsight Management - JAX-L Sent to vendor Reference: X1G42CTXSEYP-966affd91 …" at bounding box center [433, 161] width 515 height 239
click at [137, 112] on div "All work orders 3460 Rogero Rd Jacksonville, FL 32277 Home details Vendor Info …" at bounding box center [84, 108] width 140 height 132
click at [46, 98] on link "Home details" at bounding box center [33, 98] width 39 height 6
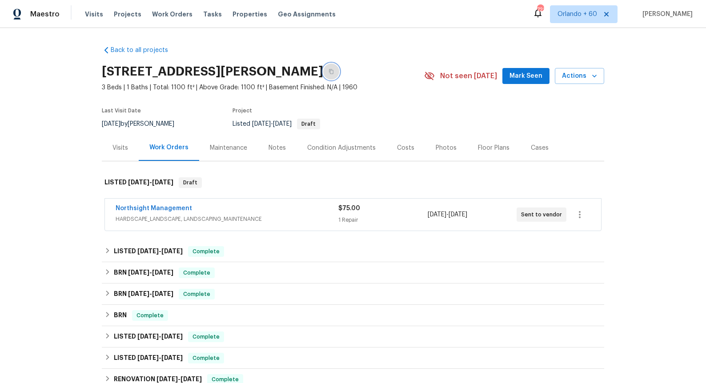
click at [334, 70] on icon "button" at bounding box center [330, 71] width 5 height 5
click at [165, 210] on link "Northsight Management" at bounding box center [154, 208] width 76 height 6
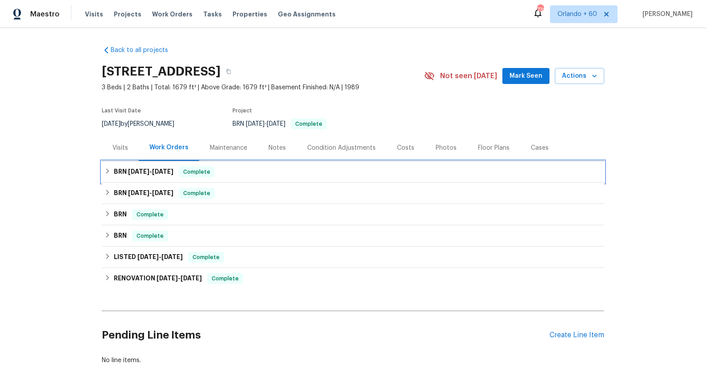
click at [134, 169] on span "7/21/25" at bounding box center [138, 171] width 21 height 6
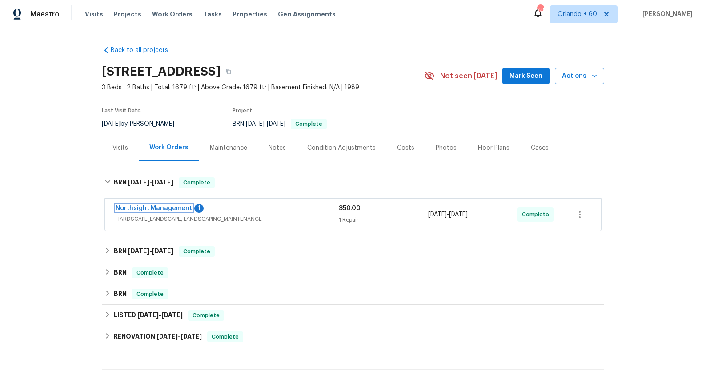
click at [137, 208] on link "Northsight Management" at bounding box center [154, 208] width 76 height 6
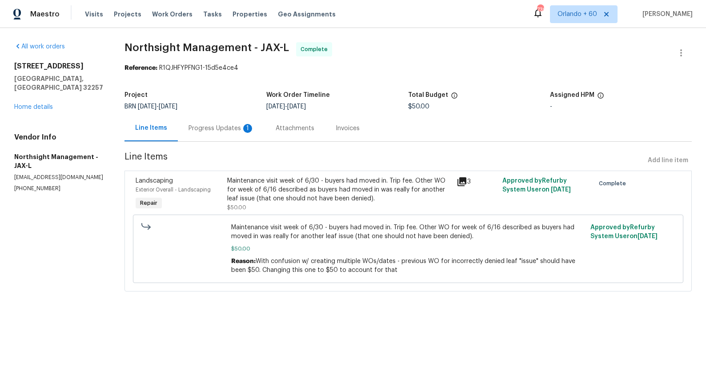
click at [236, 135] on div "Progress Updates 1" at bounding box center [221, 128] width 87 height 26
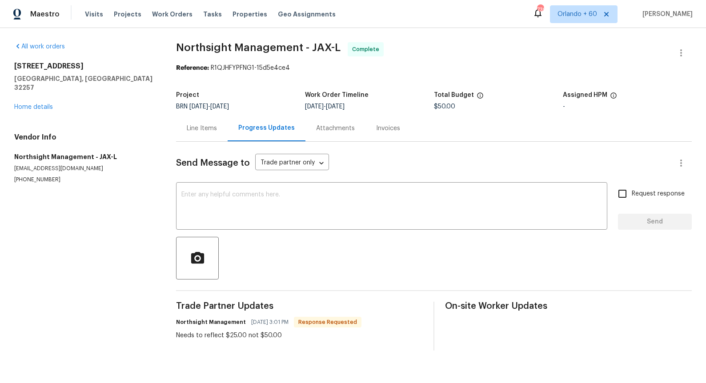
click at [213, 136] on div "Line Items" at bounding box center [202, 128] width 52 height 26
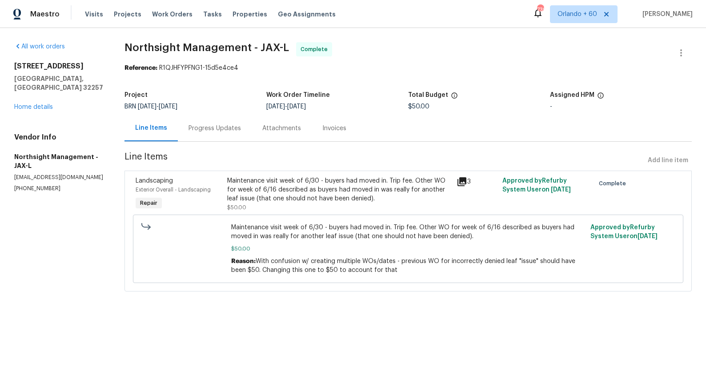
click at [316, 188] on div "Maintenance visit week of 6/30 - buyers had moved in. Trip fee. Other WO for we…" at bounding box center [339, 189] width 224 height 27
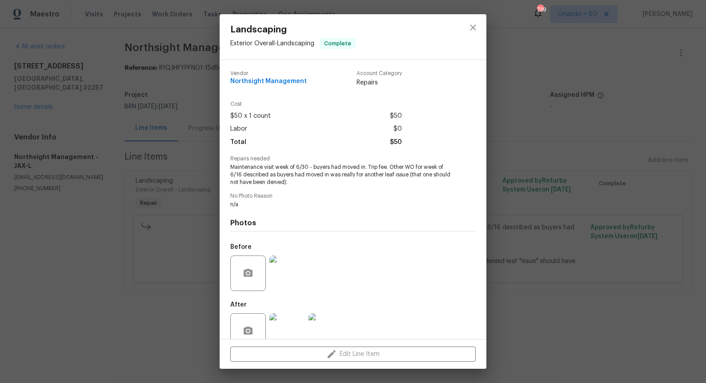
click at [159, 193] on div "Landscaping Exterior Overall - Landscaping Complete Vendor Northsight Managemen…" at bounding box center [353, 191] width 706 height 383
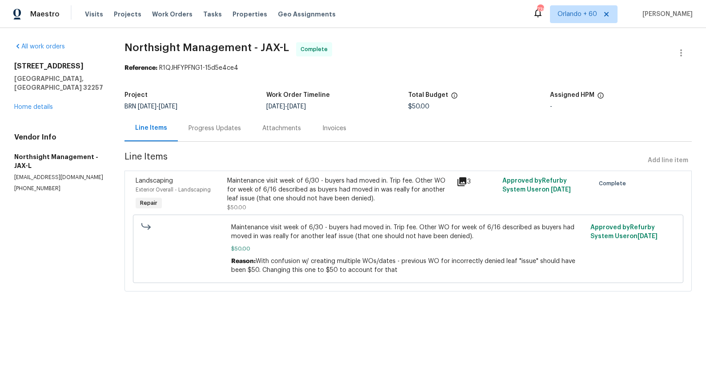
click at [357, 128] on div "Invoices" at bounding box center [333, 128] width 45 height 26
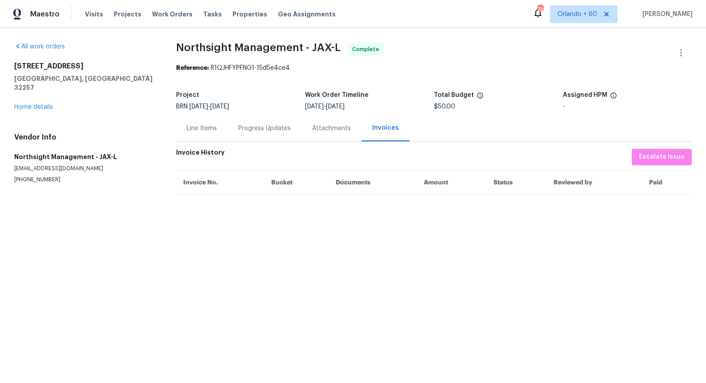
click at [181, 130] on div "Line Items" at bounding box center [202, 128] width 52 height 26
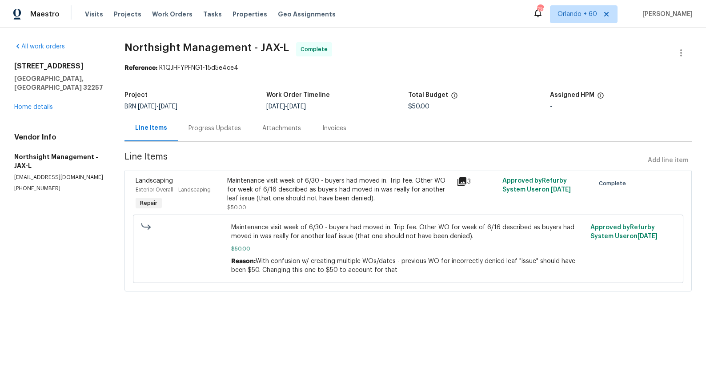
click at [346, 128] on div "Invoices" at bounding box center [334, 128] width 24 height 9
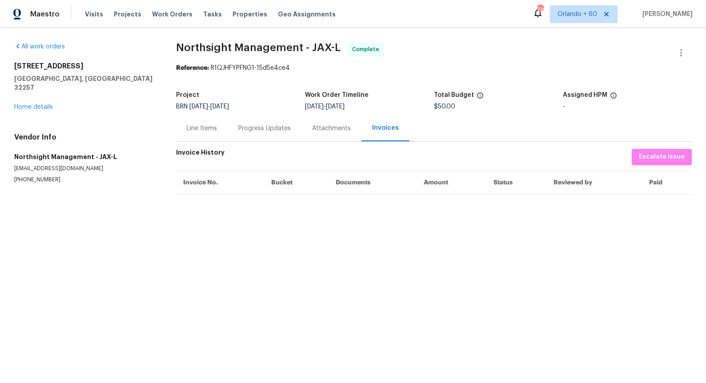
click at [207, 133] on div "Line Items" at bounding box center [202, 128] width 52 height 26
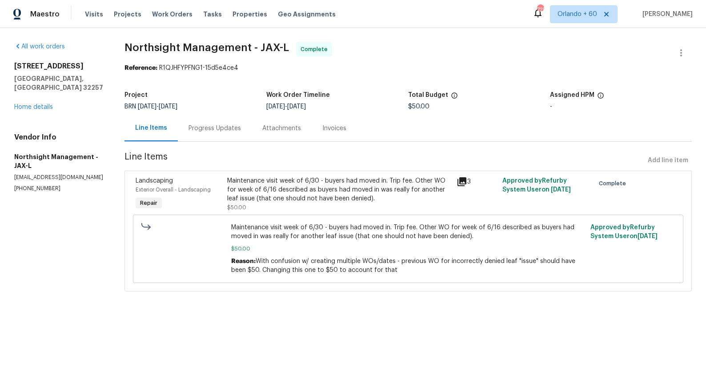
click at [83, 174] on p "[EMAIL_ADDRESS][DOMAIN_NAME]" at bounding box center [58, 178] width 89 height 8
click at [91, 185] on p "[PHONE_NUMBER]" at bounding box center [58, 189] width 89 height 8
click at [97, 174] on p "[EMAIL_ADDRESS][DOMAIN_NAME]" at bounding box center [58, 178] width 89 height 8
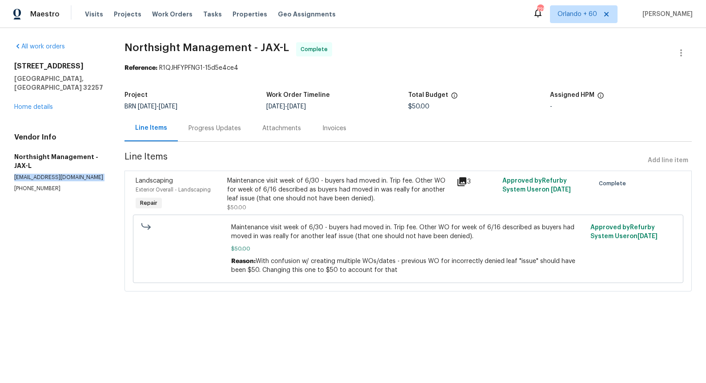
copy p "[EMAIL_ADDRESS][DOMAIN_NAME]"
click at [39, 104] on link "Home details" at bounding box center [33, 107] width 39 height 6
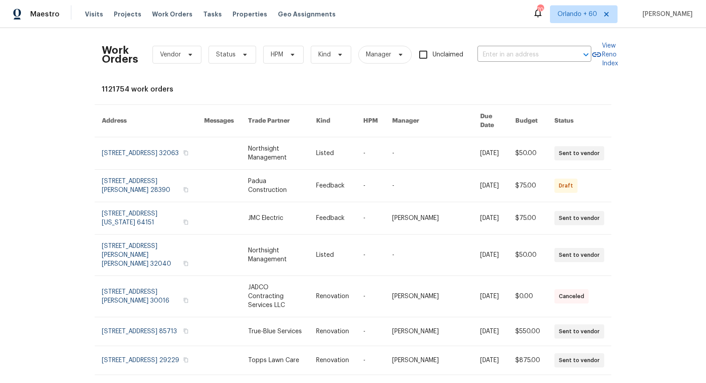
click at [79, 123] on div "Work Orders Vendor Status HPM Kind Manager Unclaimed ​ View Reno Index 1121754 …" at bounding box center [353, 205] width 706 height 355
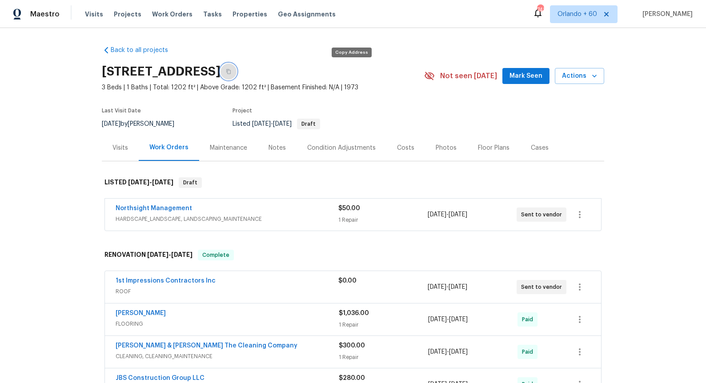
click at [231, 74] on icon "button" at bounding box center [228, 71] width 5 height 5
click at [166, 207] on link "Northsight Management" at bounding box center [154, 208] width 76 height 6
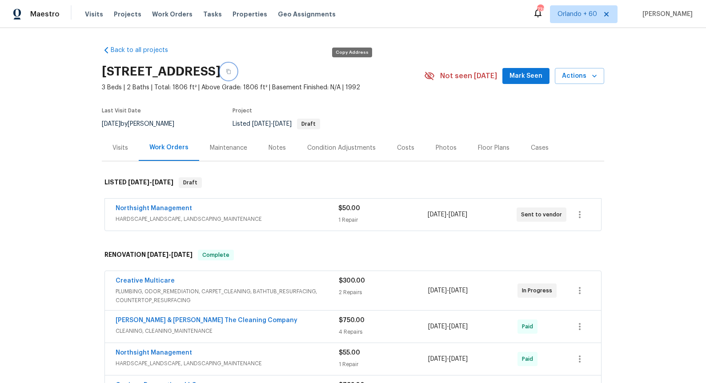
click at [236, 71] on button "button" at bounding box center [228, 72] width 16 height 16
click at [152, 210] on link "Northsight Management" at bounding box center [154, 208] width 76 height 6
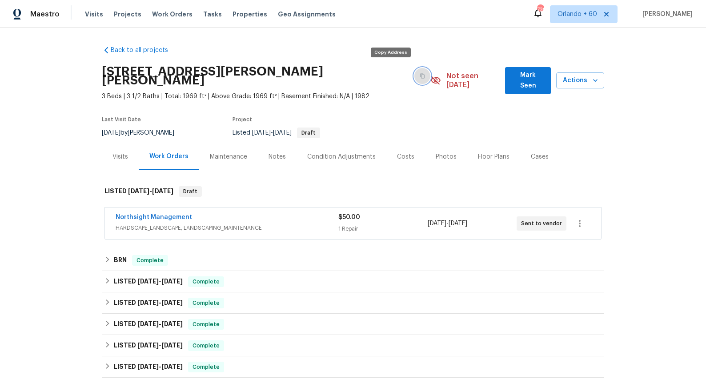
click at [419, 73] on icon "button" at bounding box center [421, 75] width 5 height 5
click at [174, 214] on link "Northsight Management" at bounding box center [154, 217] width 76 height 6
